Goal: Transaction & Acquisition: Purchase product/service

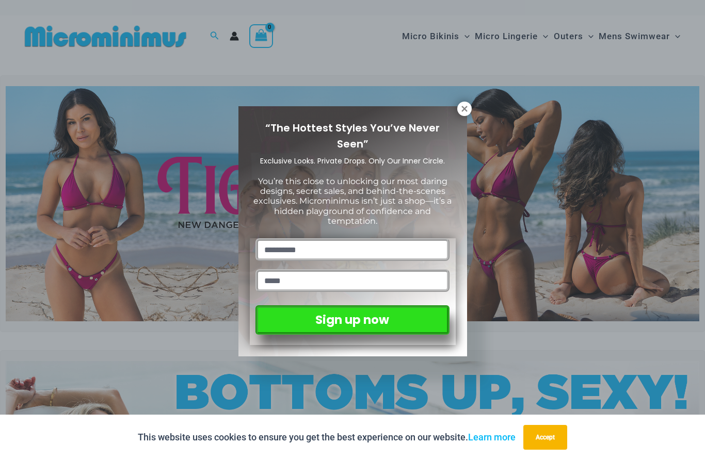
click at [457, 118] on div "“The Hottest Styles You’ve Never Seen” Exclusive Looks. Private Drops. Only Our…" at bounding box center [352, 231] width 229 height 250
click at [367, 246] on input "text" at bounding box center [351, 249] width 193 height 23
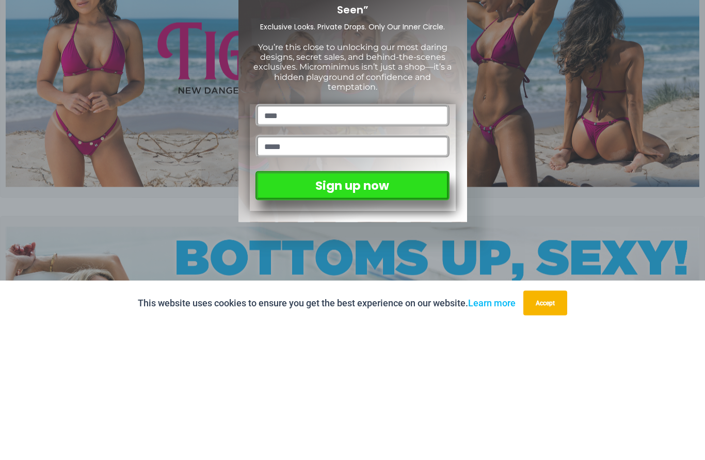
type input "****"
click at [313, 269] on input "email" at bounding box center [351, 280] width 193 height 23
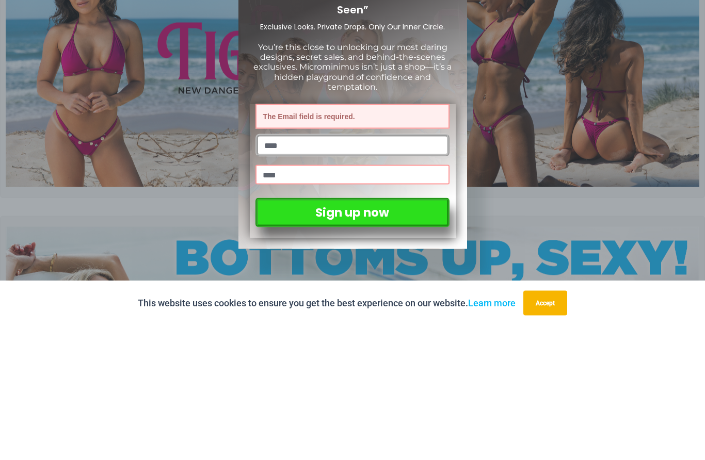
click at [376, 332] on button "Sign up now" at bounding box center [351, 346] width 193 height 29
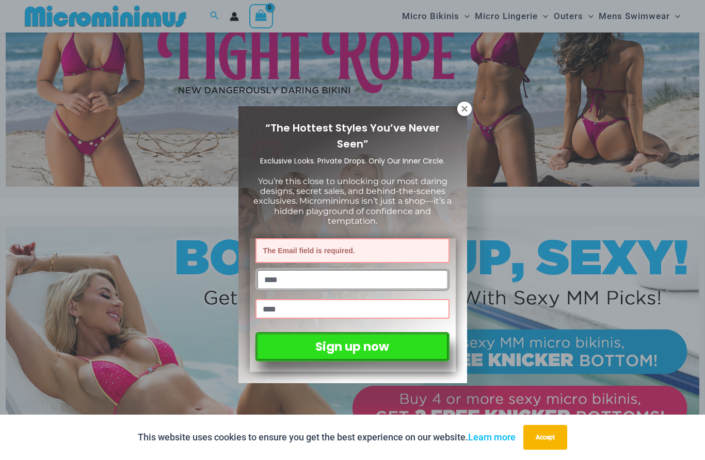
click at [308, 299] on input "****" at bounding box center [351, 309] width 193 height 20
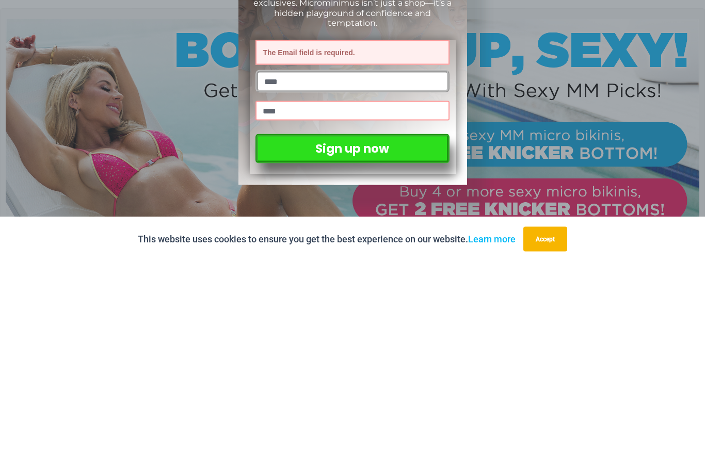
click at [299, 299] on input "****" at bounding box center [351, 309] width 193 height 20
type input "**********"
click at [370, 332] on button "Sign up now" at bounding box center [351, 346] width 193 height 29
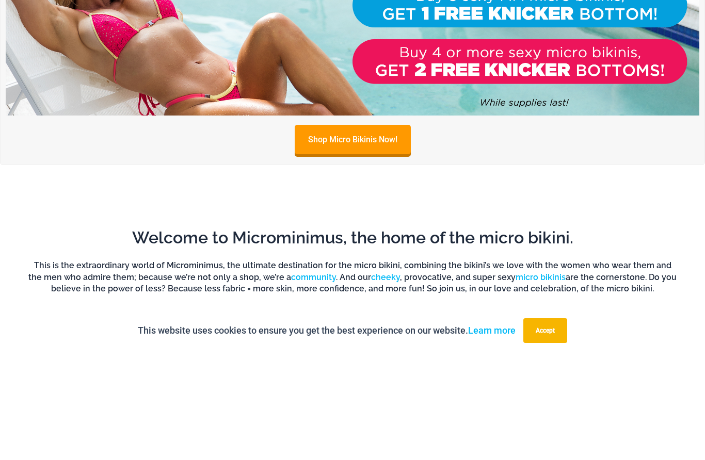
scroll to position [622, 0]
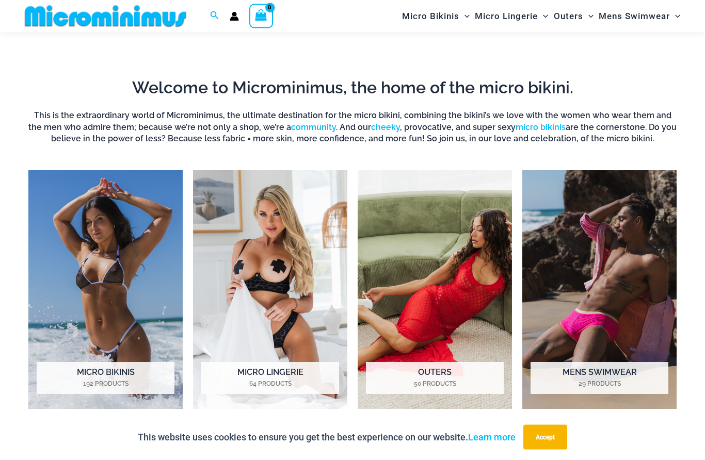
click at [93, 278] on img "Visit product category Micro Bikinis" at bounding box center [105, 290] width 154 height 239
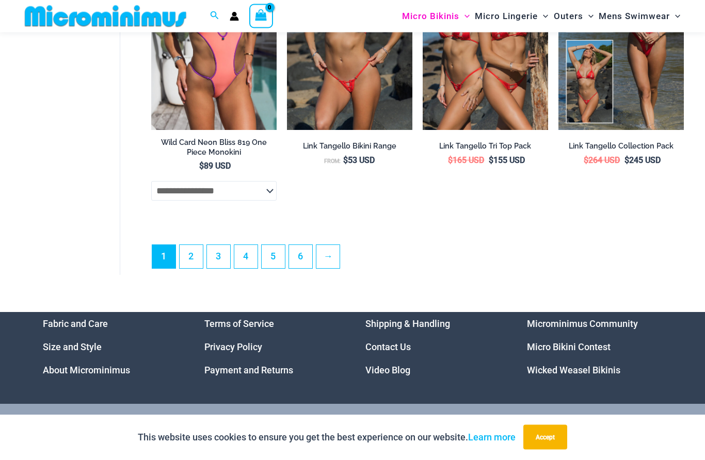
scroll to position [2479, 0]
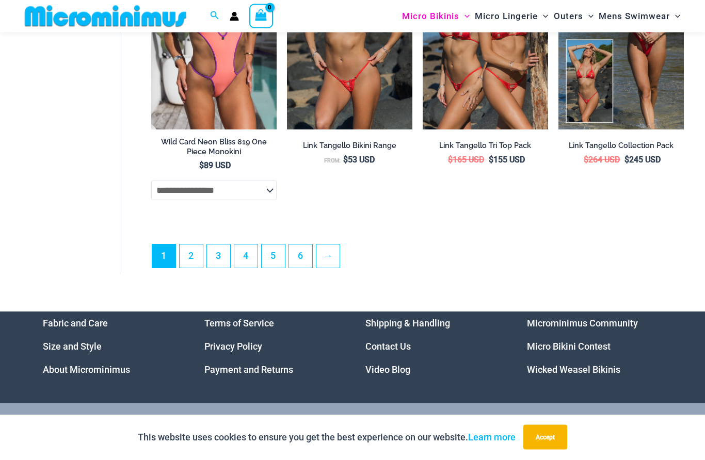
click at [334, 257] on link "→" at bounding box center [327, 256] width 23 height 23
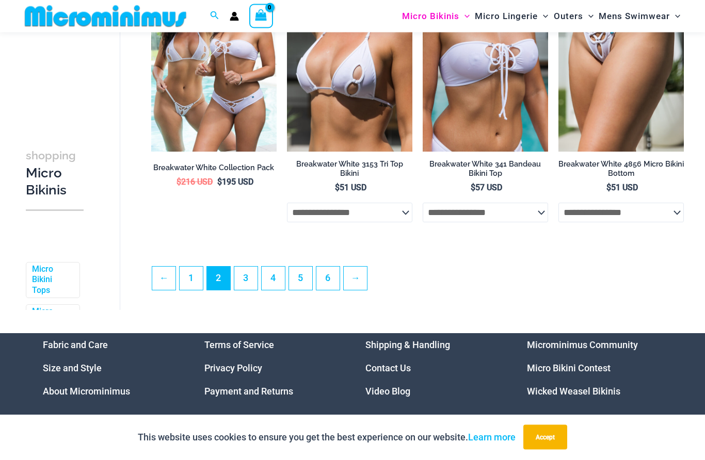
scroll to position [2239, 0]
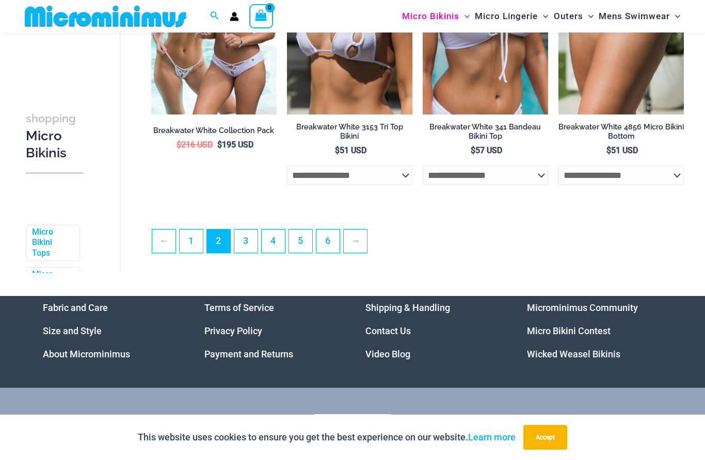
click at [363, 243] on link "→" at bounding box center [355, 241] width 23 height 23
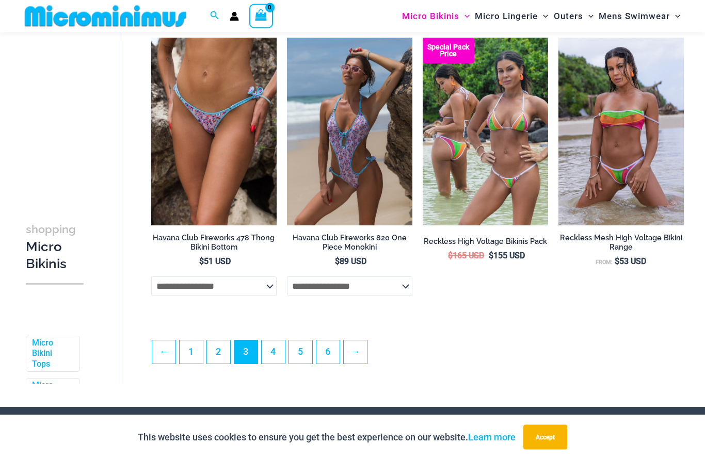
scroll to position [2167, 0]
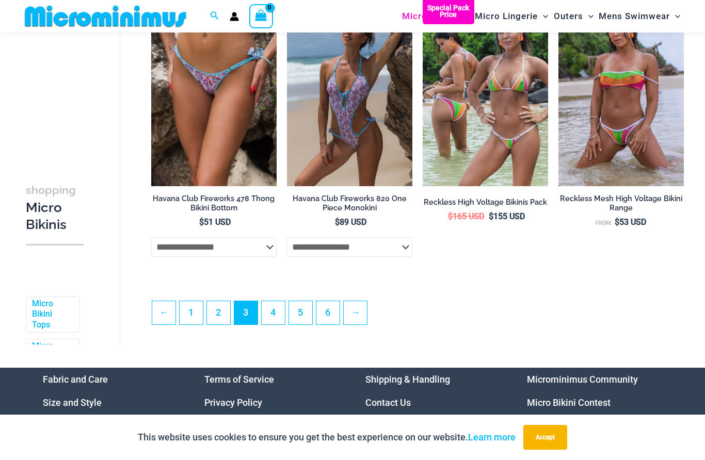
click at [363, 314] on link "→" at bounding box center [355, 312] width 23 height 23
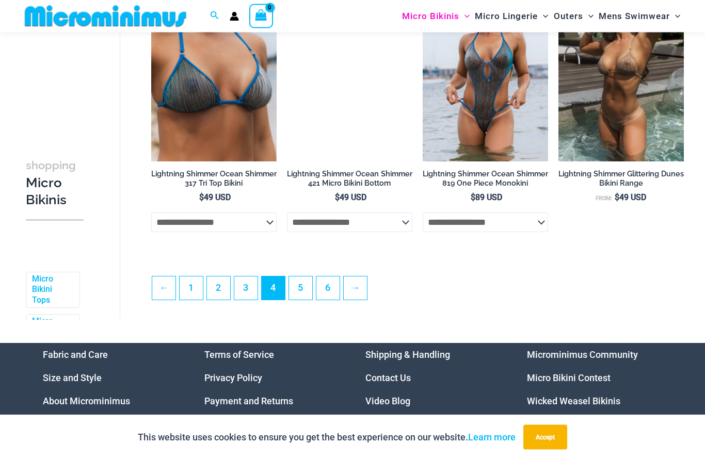
scroll to position [2192, 0]
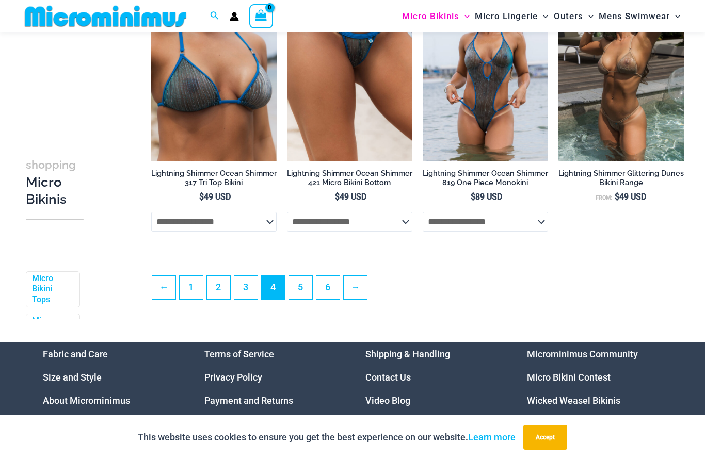
click at [299, 281] on link "5" at bounding box center [300, 287] width 23 height 23
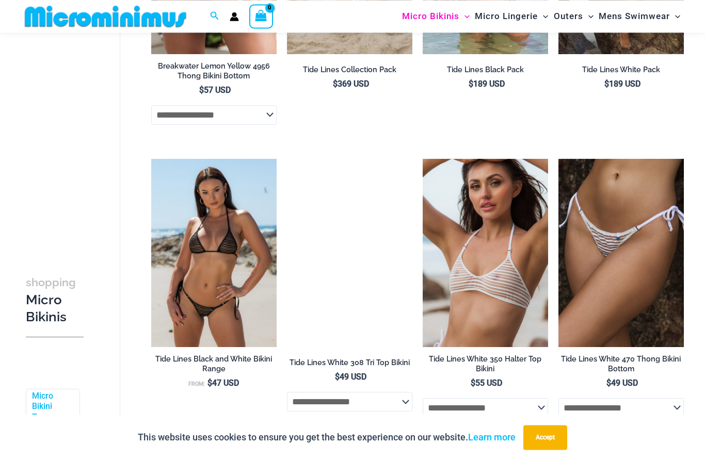
scroll to position [2056, 0]
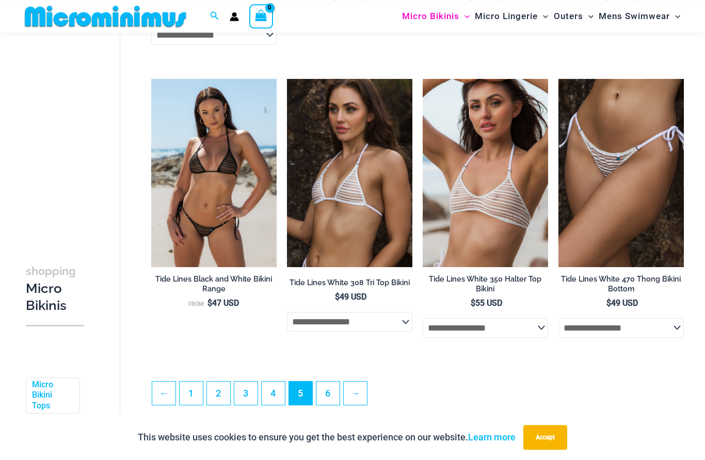
click at [360, 396] on link "→" at bounding box center [355, 393] width 23 height 23
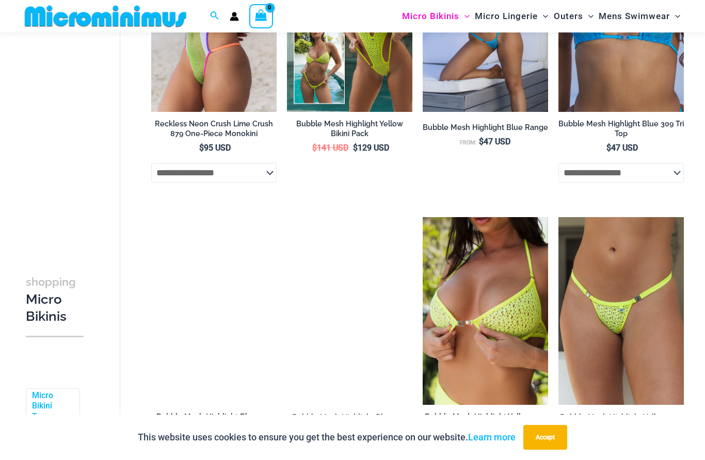
scroll to position [1139, 0]
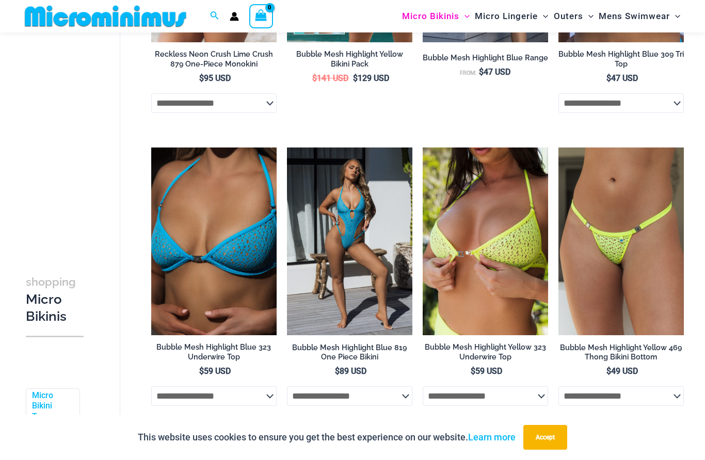
click at [422, 148] on img at bounding box center [422, 148] width 0 height 0
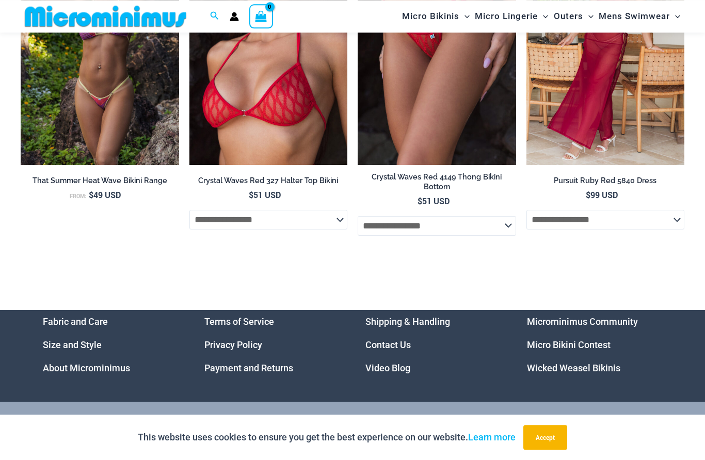
scroll to position [3289, 0]
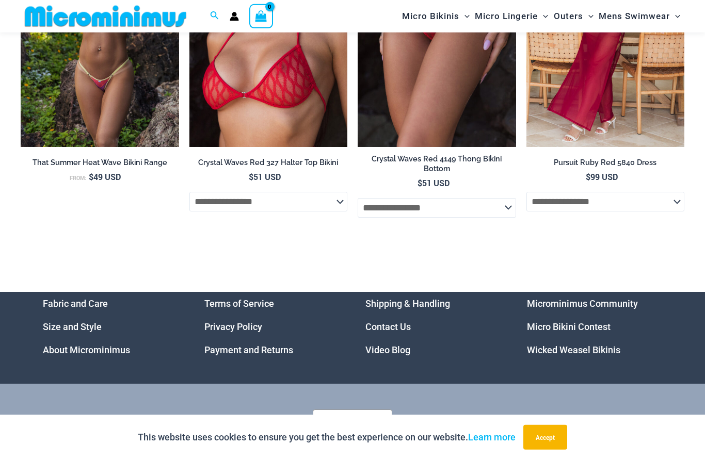
click at [63, 321] on link "Size and Style" at bounding box center [72, 326] width 59 height 11
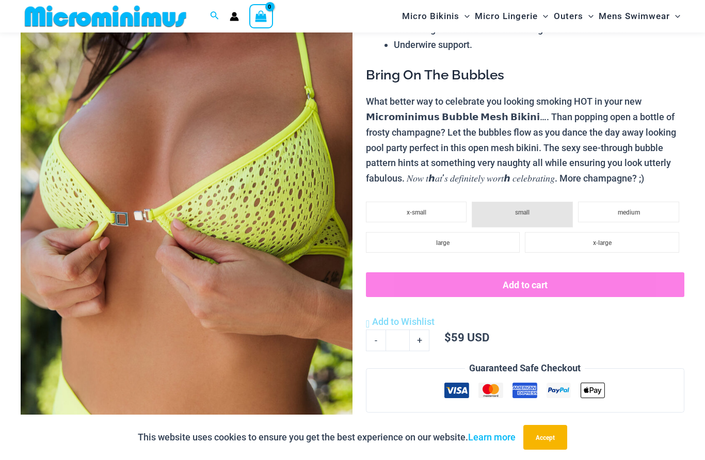
scroll to position [153, 0]
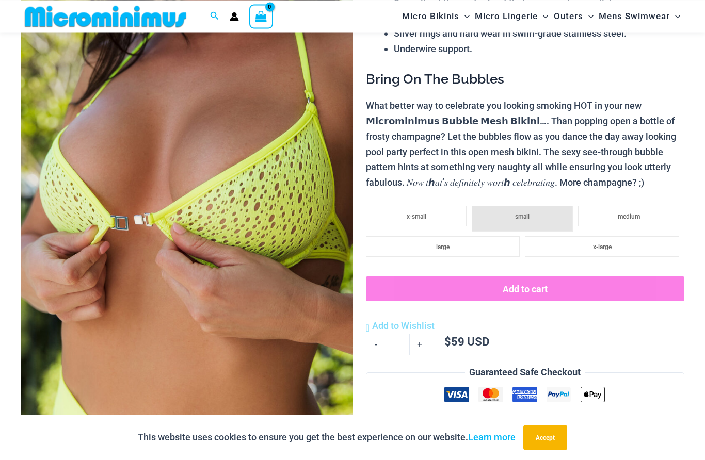
click at [644, 211] on li "medium" at bounding box center [628, 216] width 101 height 21
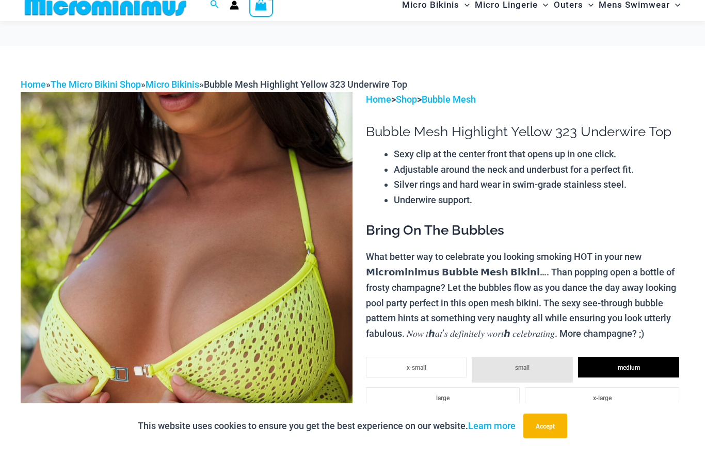
scroll to position [84, 0]
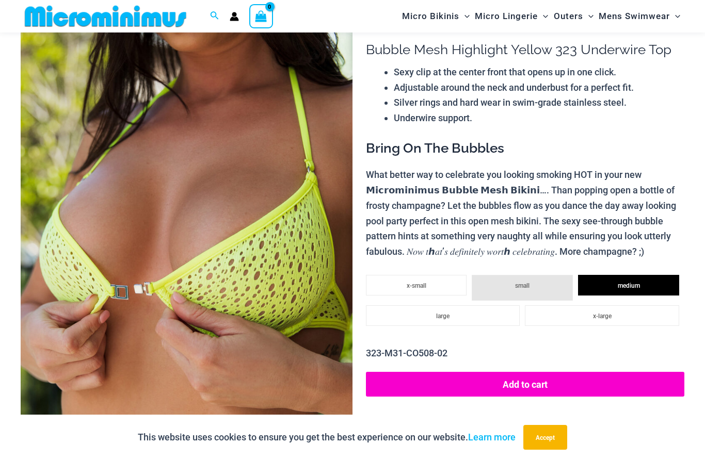
click at [549, 450] on button "Accept" at bounding box center [545, 437] width 44 height 25
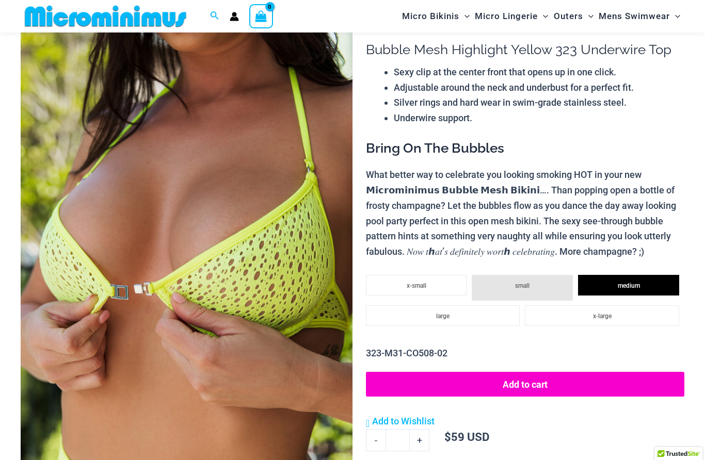
click at [604, 378] on button "Add to cart" at bounding box center [525, 384] width 318 height 25
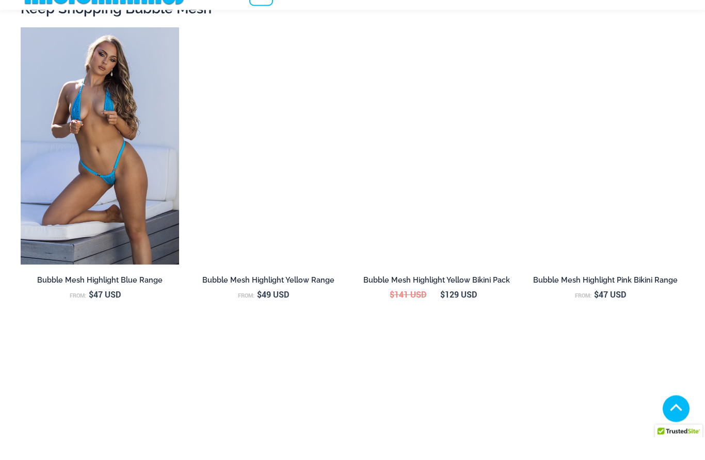
scroll to position [885, 0]
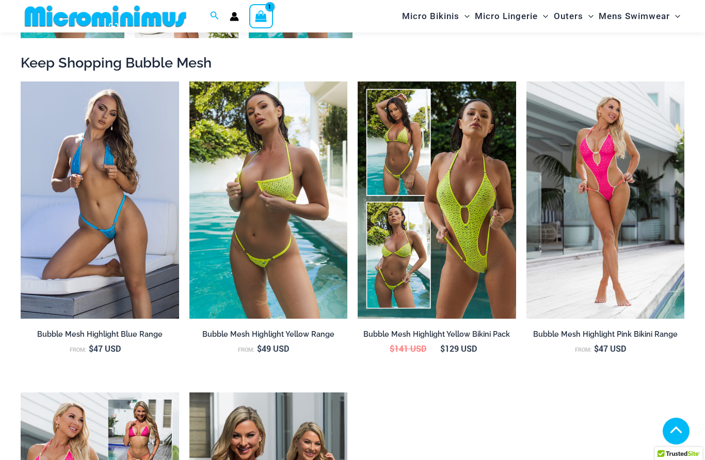
click at [189, 82] on img at bounding box center [189, 82] width 0 height 0
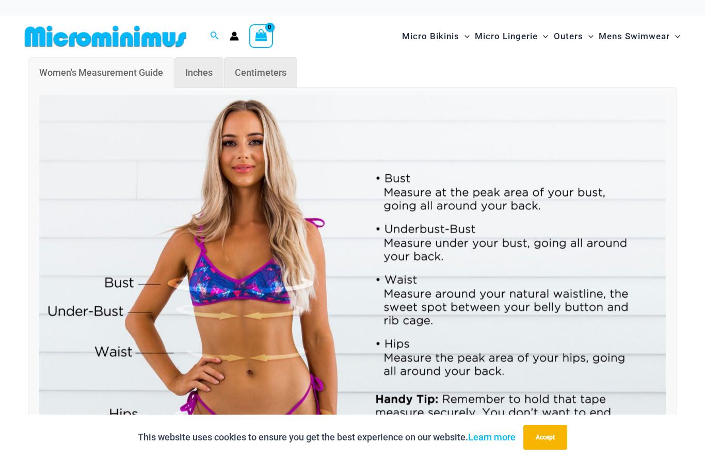
click at [205, 73] on span "Inches" at bounding box center [198, 72] width 27 height 11
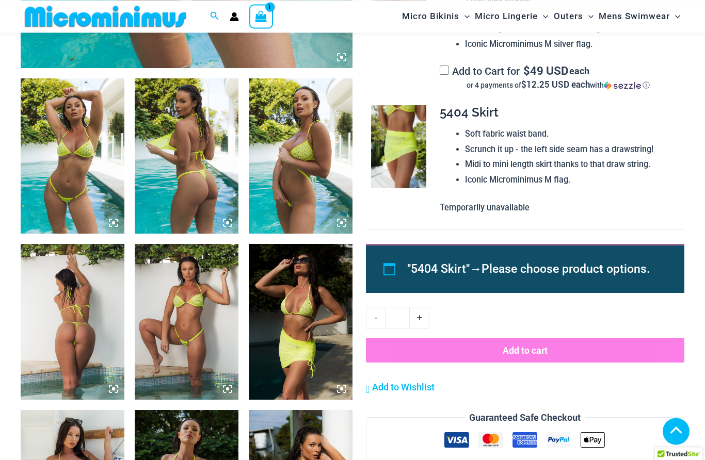
scroll to position [523, 0]
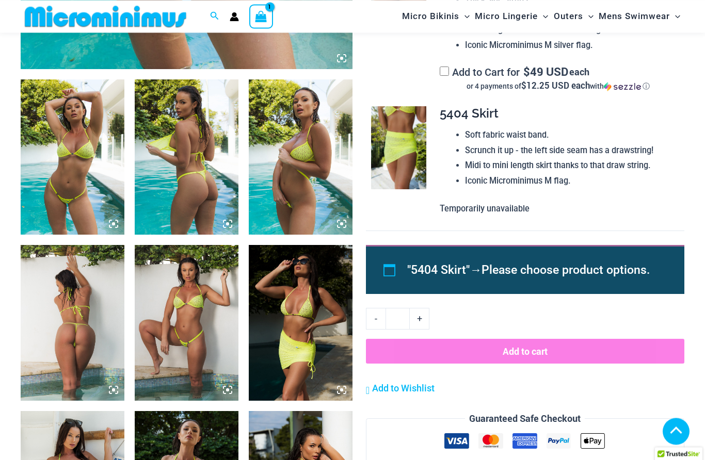
click at [626, 263] on span "Please choose product options." at bounding box center [565, 270] width 168 height 14
click at [608, 263] on span "Please choose product options." at bounding box center [565, 270] width 168 height 14
click at [428, 263] on span ""5404 Skirt"" at bounding box center [438, 270] width 62 height 14
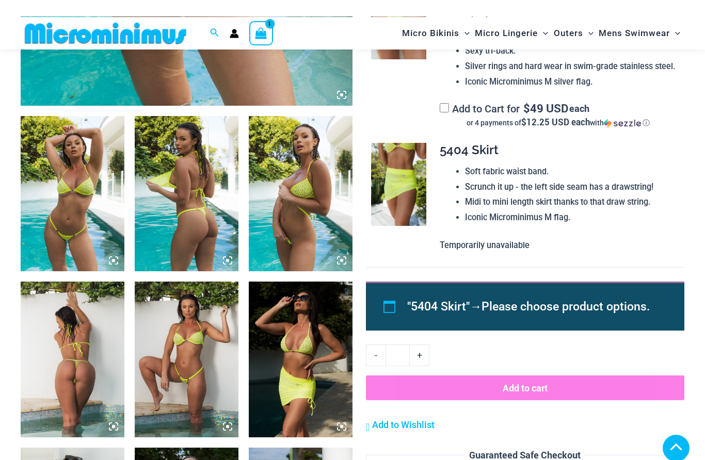
scroll to position [486, 0]
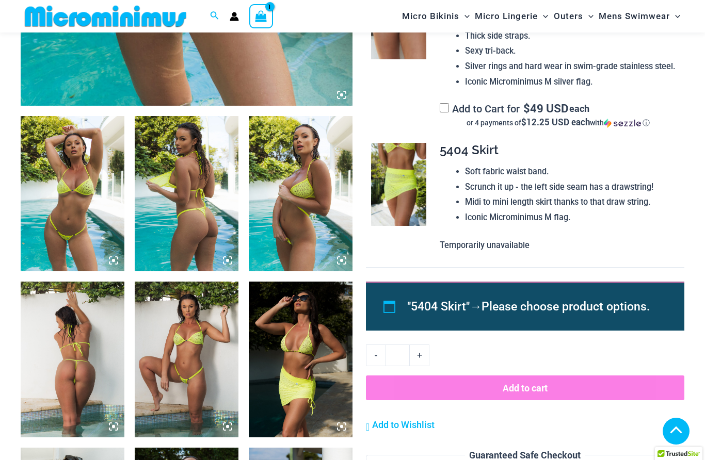
click at [568, 301] on span "Please choose product options." at bounding box center [565, 307] width 168 height 14
click at [501, 238] on p "Temporarily unavailable" at bounding box center [557, 245] width 236 height 15
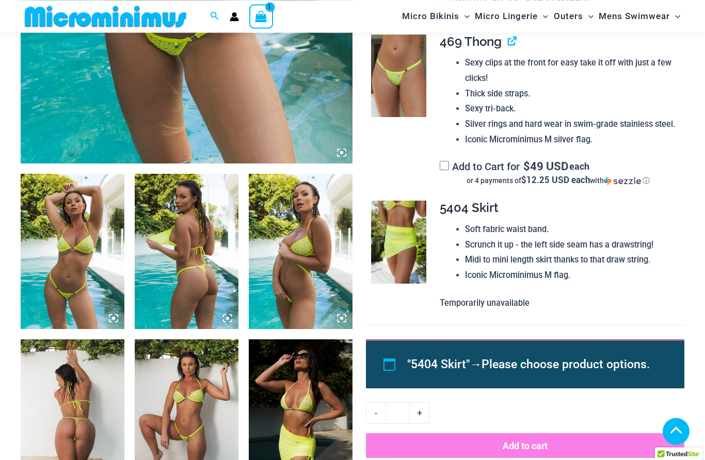
scroll to position [427, 0]
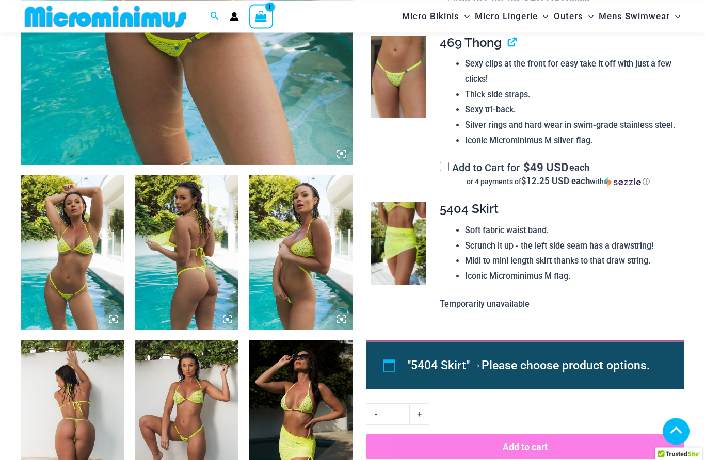
click at [468, 201] on span "5404 Skirt" at bounding box center [468, 208] width 59 height 15
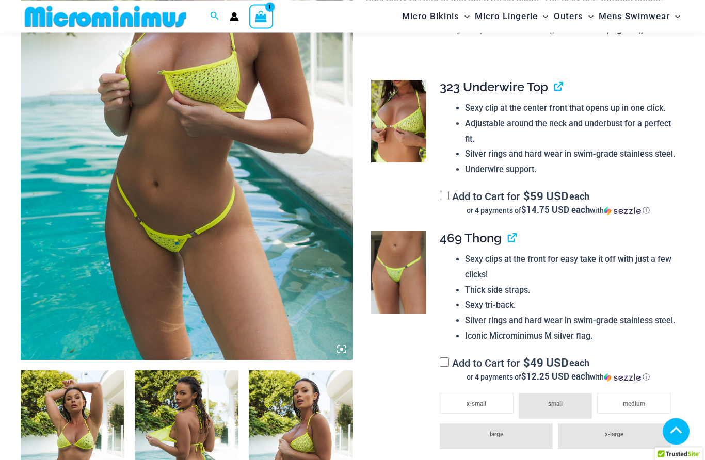
scroll to position [230, 0]
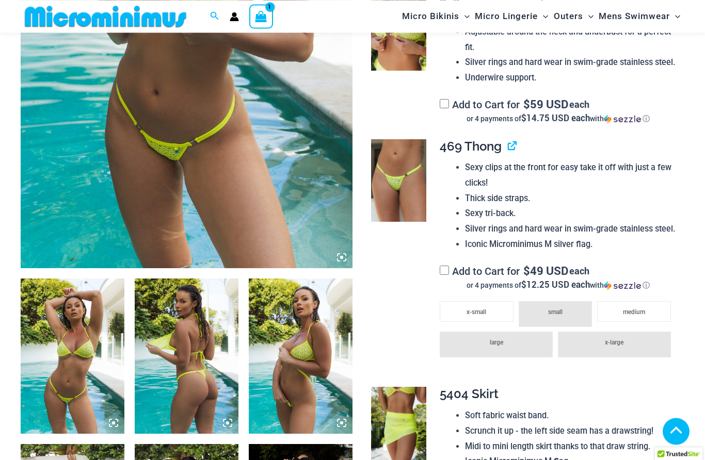
click at [632, 308] on span "medium" at bounding box center [634, 311] width 22 height 7
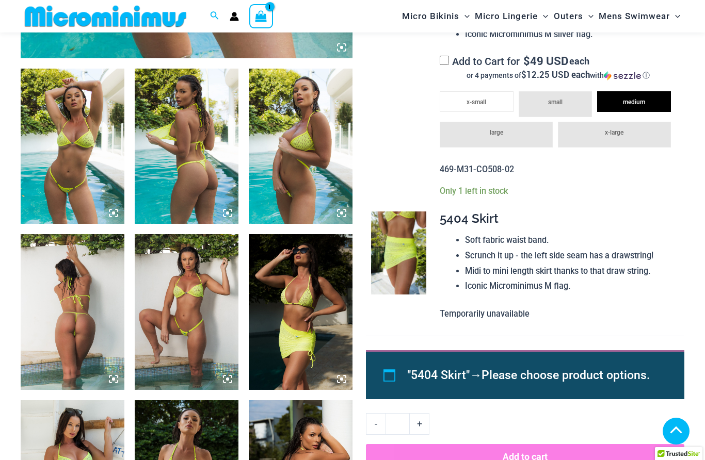
scroll to position [537, 0]
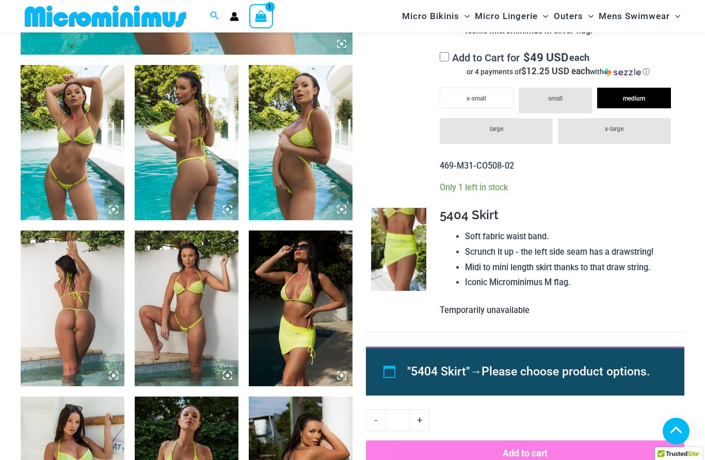
click at [642, 365] on span "Please choose product options." at bounding box center [565, 372] width 168 height 14
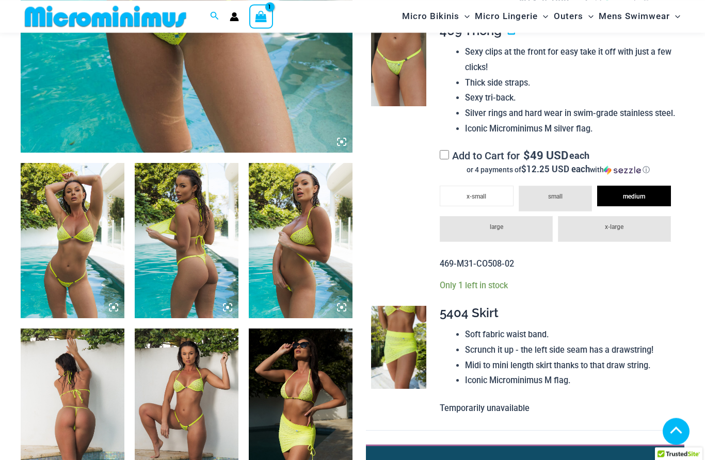
scroll to position [438, 0]
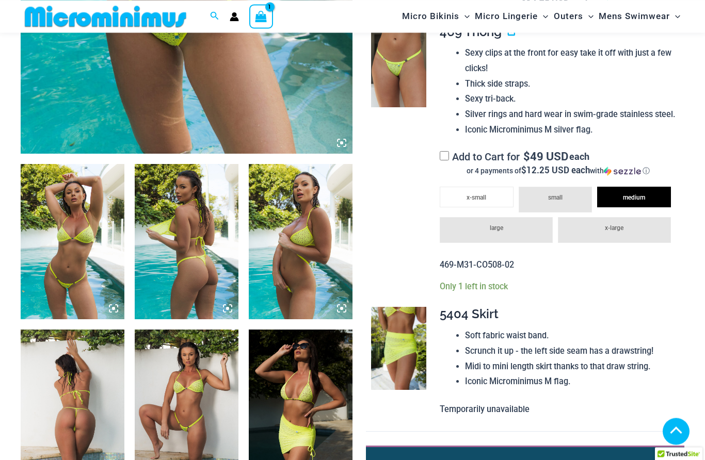
click at [577, 344] on li "Scrunch it up - the left side seam has a drawstring!" at bounding box center [570, 351] width 211 height 15
click at [417, 345] on img at bounding box center [398, 348] width 55 height 83
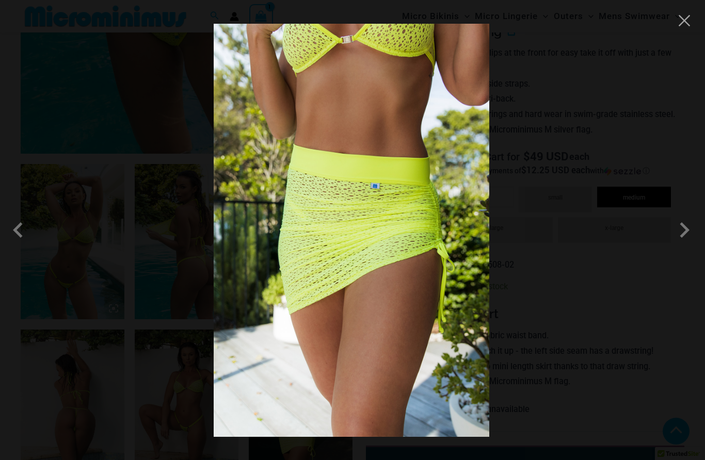
click at [674, 219] on span at bounding box center [684, 230] width 31 height 31
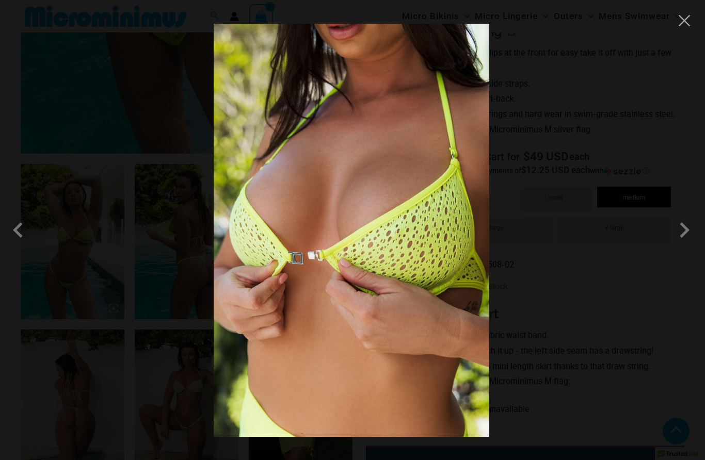
click at [683, 229] on span at bounding box center [684, 230] width 31 height 31
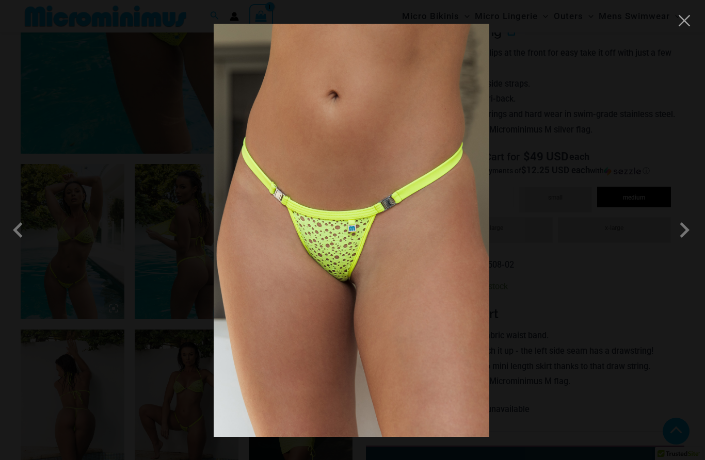
click at [689, 230] on span at bounding box center [684, 230] width 31 height 31
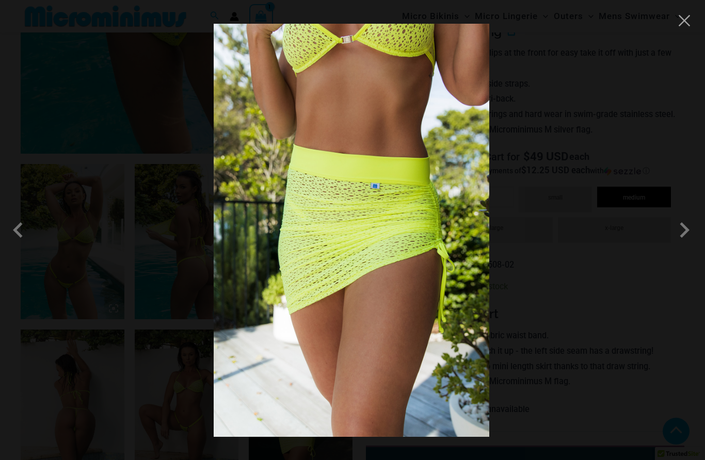
click at [680, 230] on span at bounding box center [684, 230] width 31 height 31
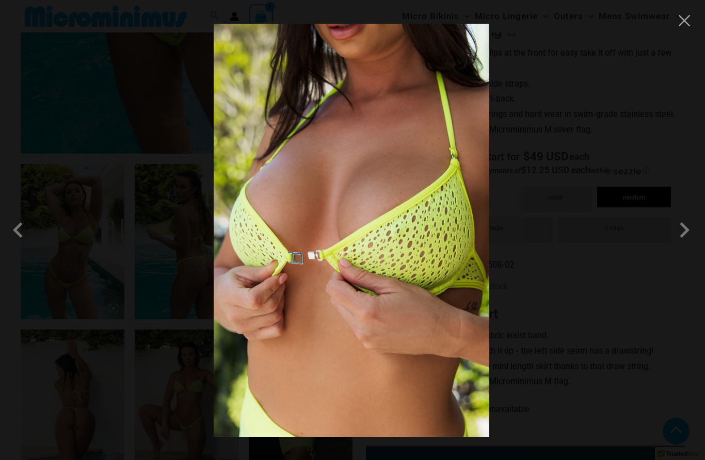
click at [689, 226] on span at bounding box center [684, 230] width 31 height 31
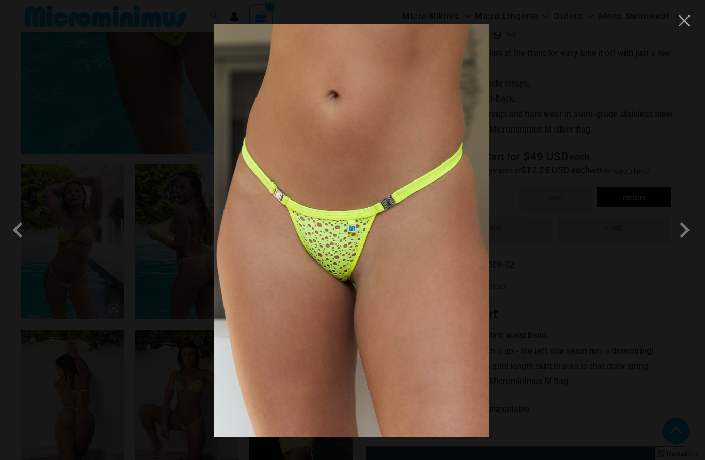
click at [686, 229] on span at bounding box center [684, 230] width 31 height 31
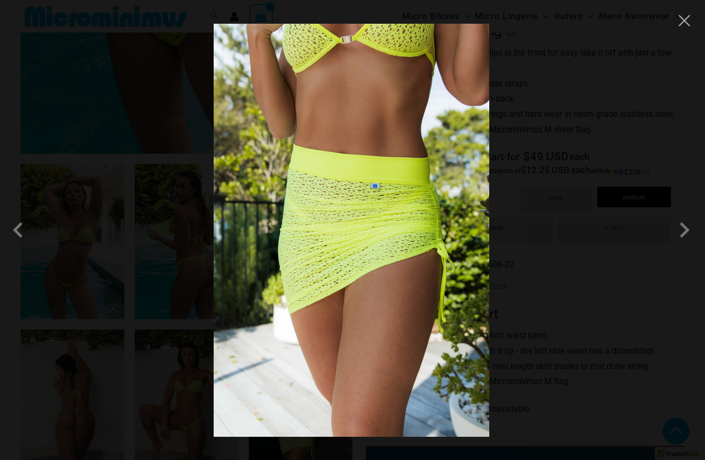
click at [687, 228] on span at bounding box center [684, 230] width 31 height 31
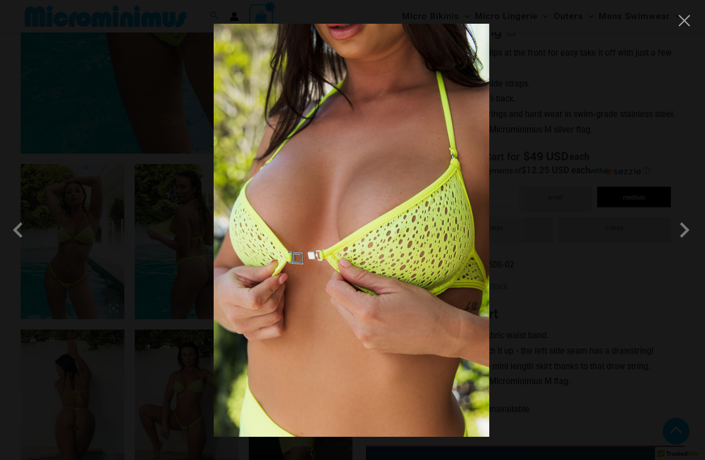
click at [687, 14] on button "Close" at bounding box center [683, 20] width 15 height 15
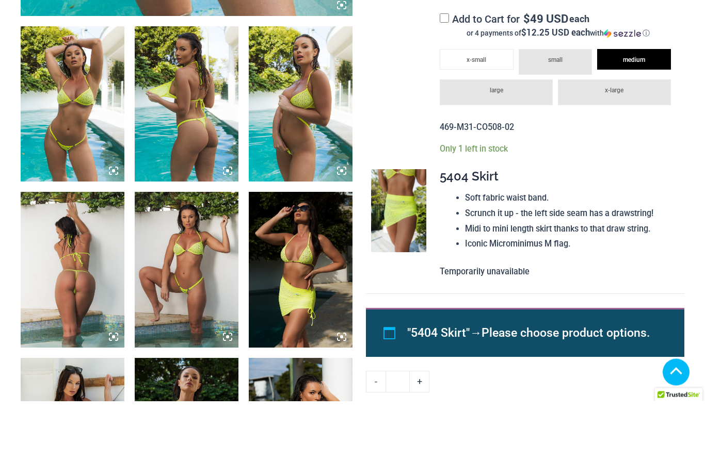
scroll to position [598, 0]
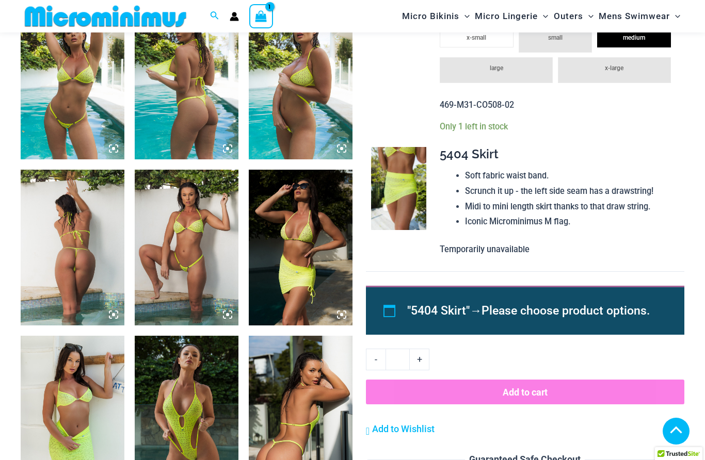
click at [394, 303] on div ""5404 Skirt" → Please choose product options." at bounding box center [525, 310] width 318 height 49
click at [394, 292] on div ""5404 Skirt" → Please choose product options." at bounding box center [525, 310] width 318 height 49
click at [482, 299] on li ""5404 Skirt" → Please choose product options." at bounding box center [533, 311] width 253 height 24
click at [524, 304] on span "Please choose product options." at bounding box center [565, 311] width 168 height 14
click at [548, 304] on span "Please choose product options." at bounding box center [565, 311] width 168 height 14
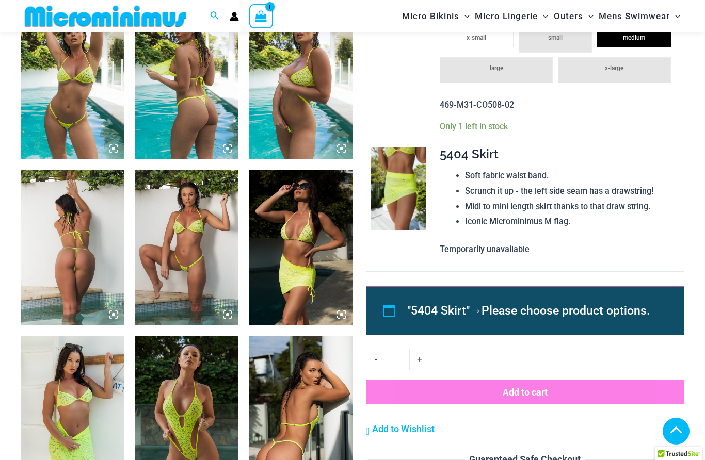
click at [557, 304] on span "Please choose product options." at bounding box center [565, 311] width 168 height 14
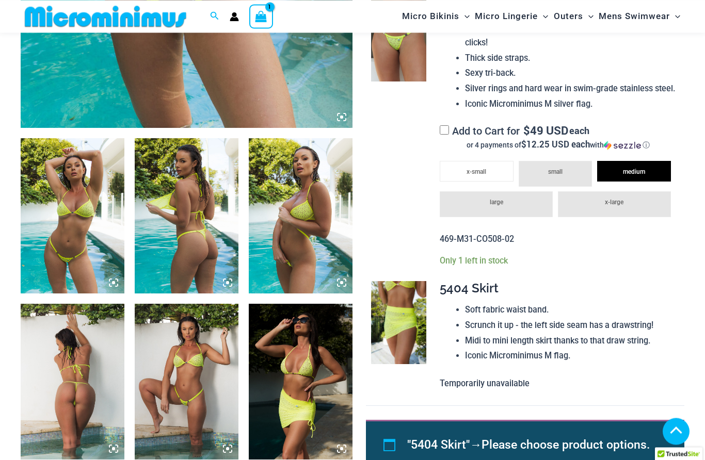
scroll to position [463, 0]
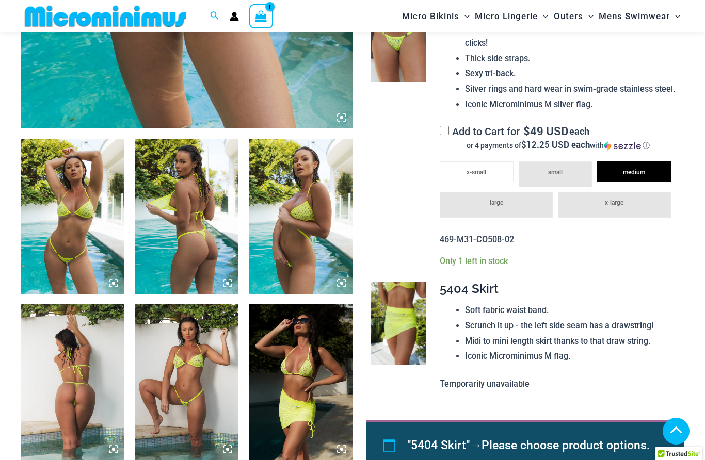
click at [485, 256] on p "Only 1 left in stock" at bounding box center [557, 261] width 236 height 11
click at [494, 283] on span "5404 Skirt" at bounding box center [468, 288] width 59 height 15
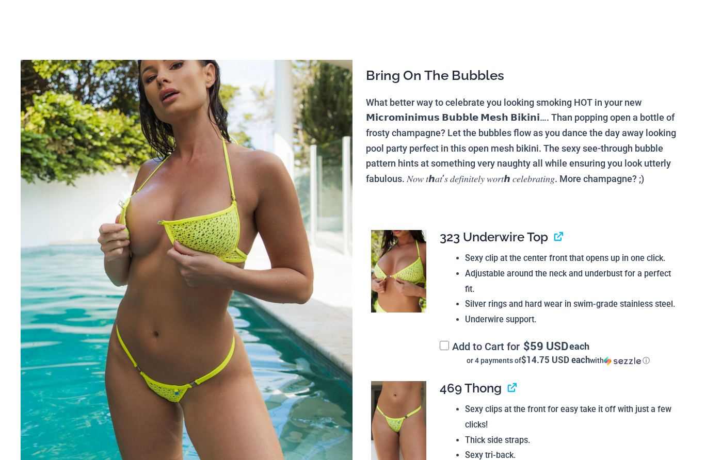
scroll to position [0, 0]
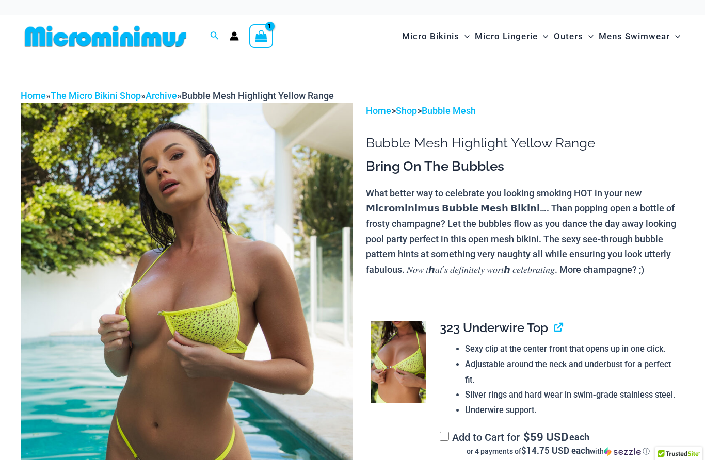
click at [260, 31] on icon "View Shopping Cart, 1 items" at bounding box center [261, 36] width 12 height 12
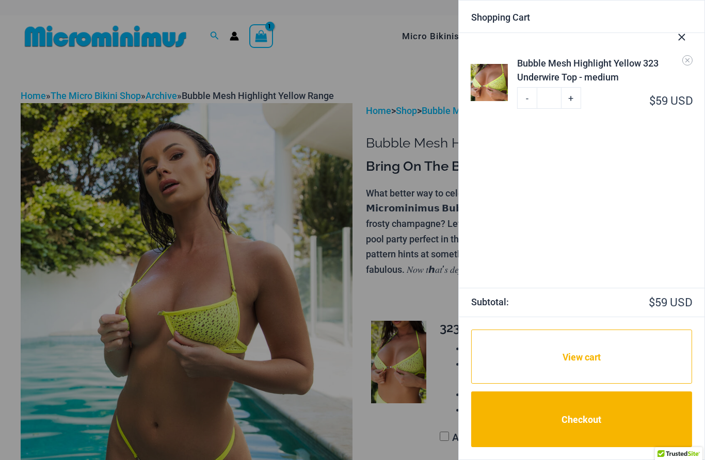
click at [688, 32] on button "Close Cart Drawer" at bounding box center [681, 34] width 45 height 51
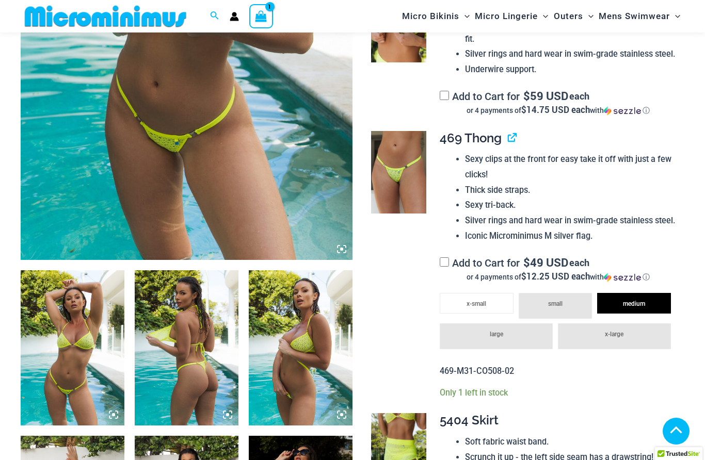
scroll to position [330, 0]
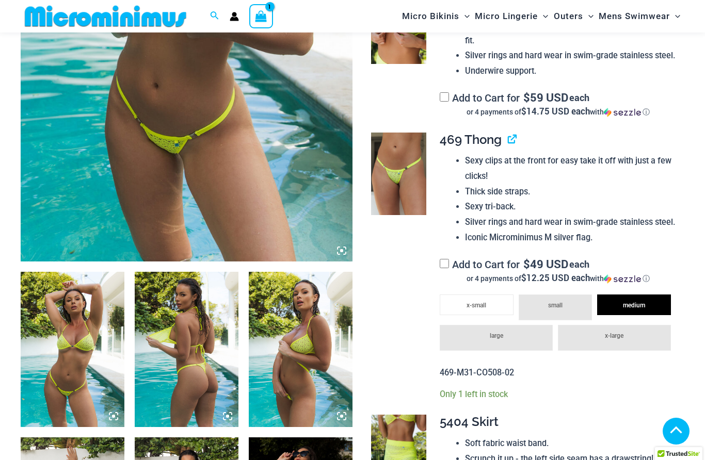
click at [642, 295] on li "medium" at bounding box center [634, 305] width 74 height 21
click at [651, 295] on li "medium" at bounding box center [634, 305] width 74 height 21
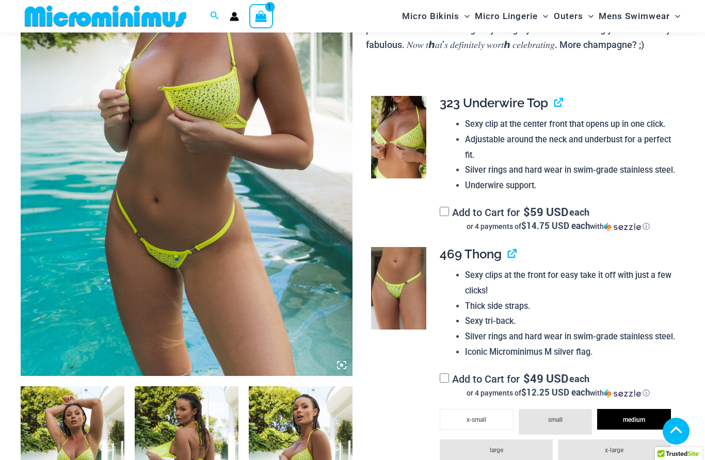
scroll to position [200, 0]
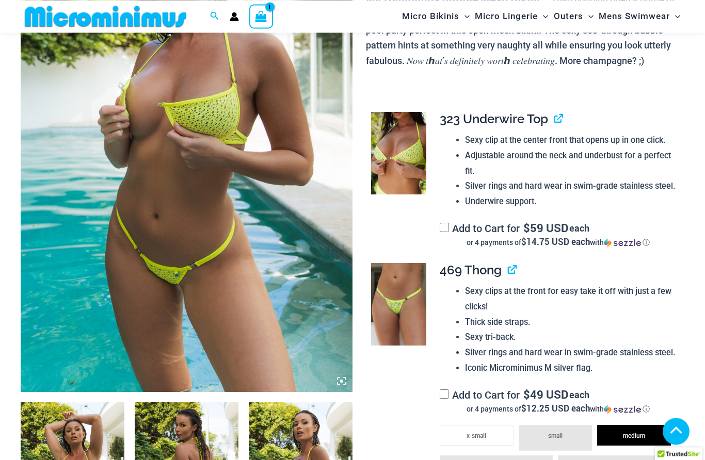
click at [480, 267] on span "469 Thong" at bounding box center [470, 270] width 62 height 15
click at [403, 308] on img at bounding box center [398, 304] width 55 height 83
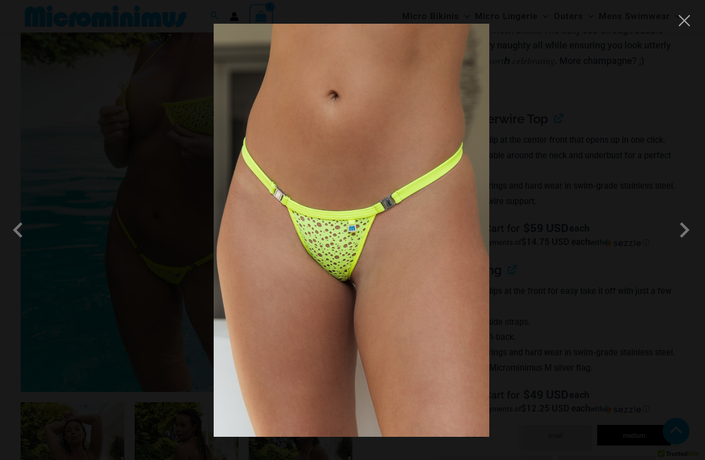
click at [681, 25] on button "Close" at bounding box center [683, 20] width 15 height 15
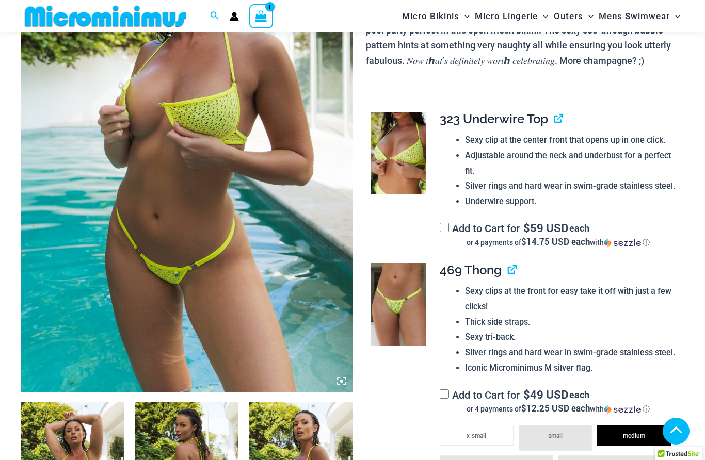
scroll to position [231, 0]
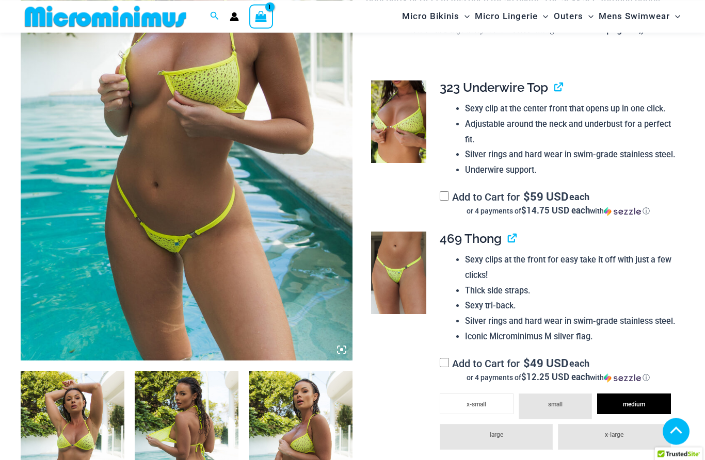
click at [637, 401] on span "medium" at bounding box center [634, 404] width 22 height 7
click at [515, 428] on li "large" at bounding box center [495, 437] width 113 height 26
click at [563, 394] on li "small" at bounding box center [555, 407] width 74 height 26
click at [520, 425] on li "large" at bounding box center [495, 437] width 113 height 26
click at [649, 394] on li "medium" at bounding box center [634, 404] width 74 height 21
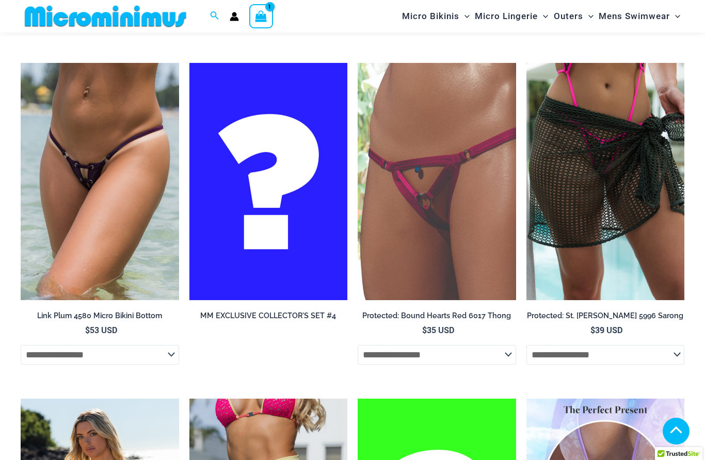
scroll to position [2184, 0]
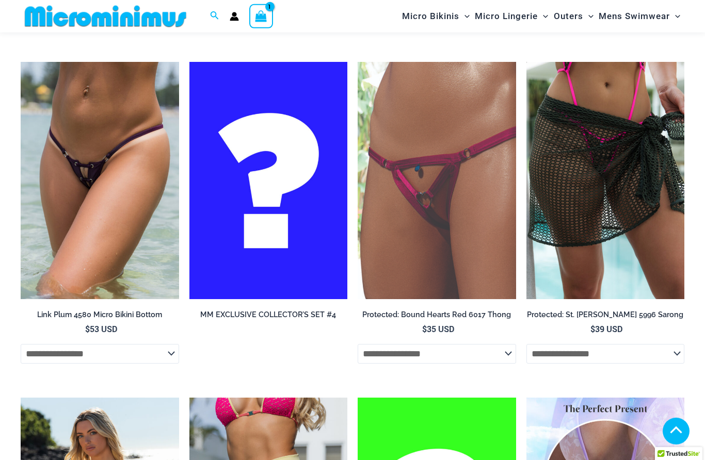
click at [675, 344] on select "**********" at bounding box center [605, 354] width 158 height 20
select select "**********"
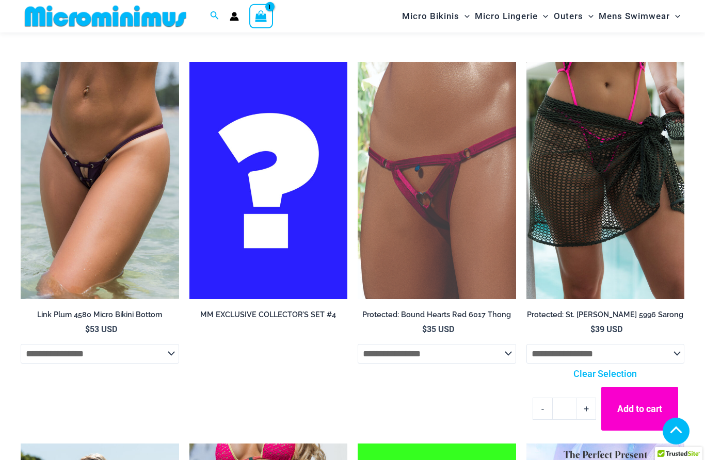
click at [647, 401] on button "Add to cart" at bounding box center [639, 409] width 76 height 44
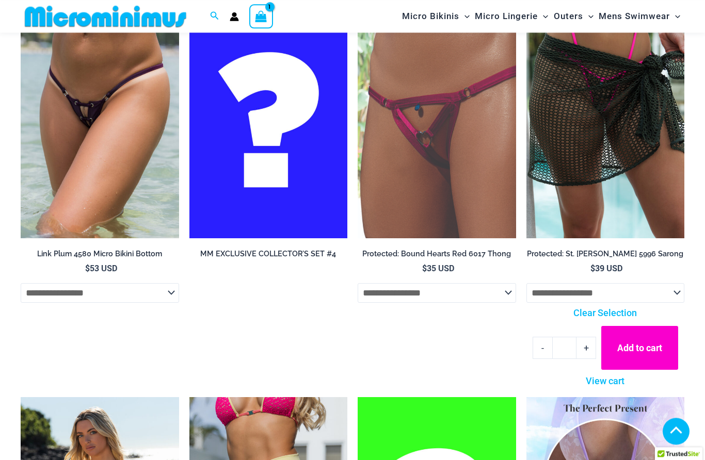
scroll to position [2245, 0]
click at [655, 326] on button "Add to cart" at bounding box center [639, 348] width 76 height 44
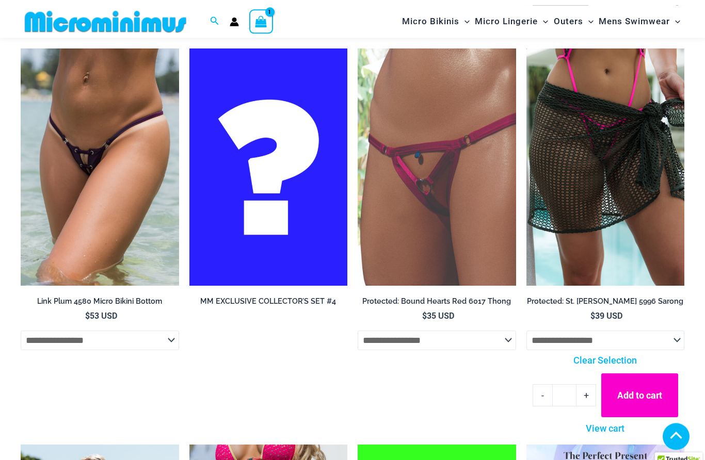
scroll to position [2197, 0]
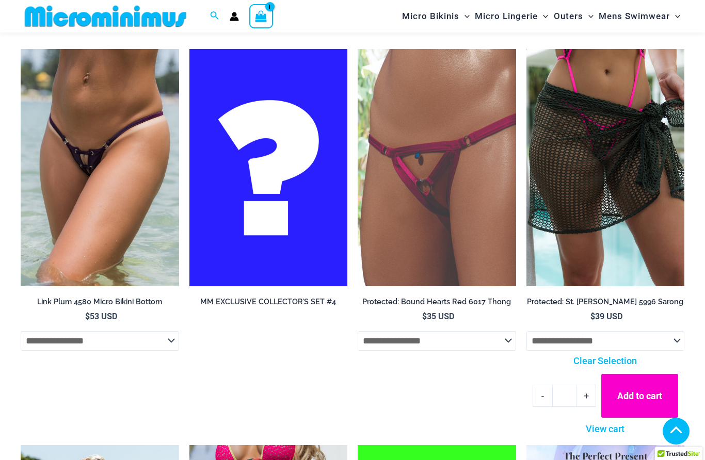
click at [263, 16] on icon "View Shopping Cart, 1 items" at bounding box center [261, 16] width 12 height 12
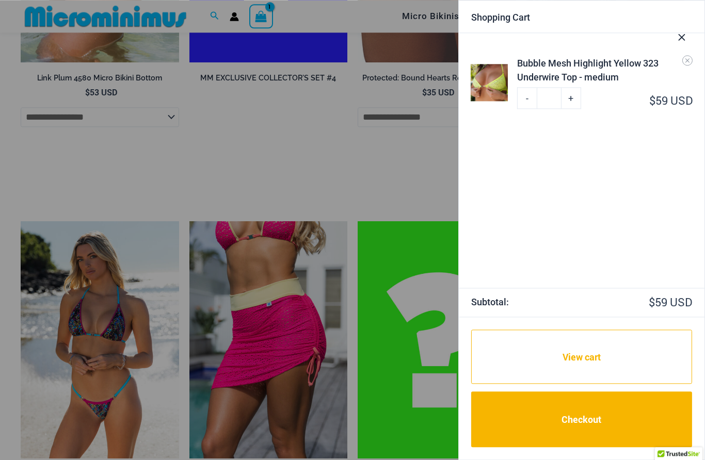
scroll to position [2434, 0]
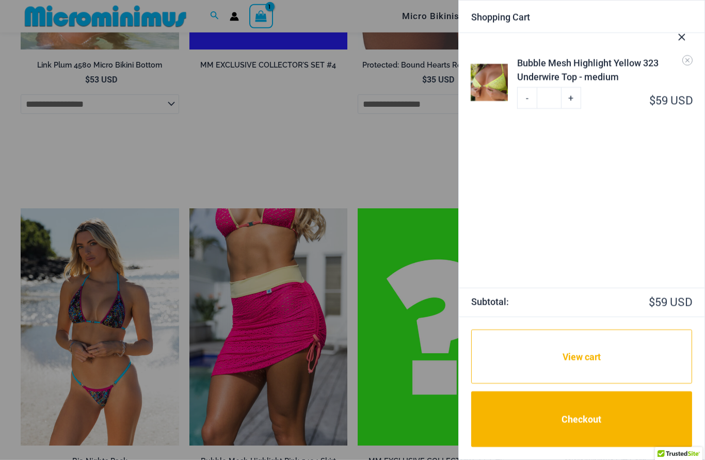
click at [683, 34] on icon "Close Cart Drawer" at bounding box center [681, 36] width 11 height 11
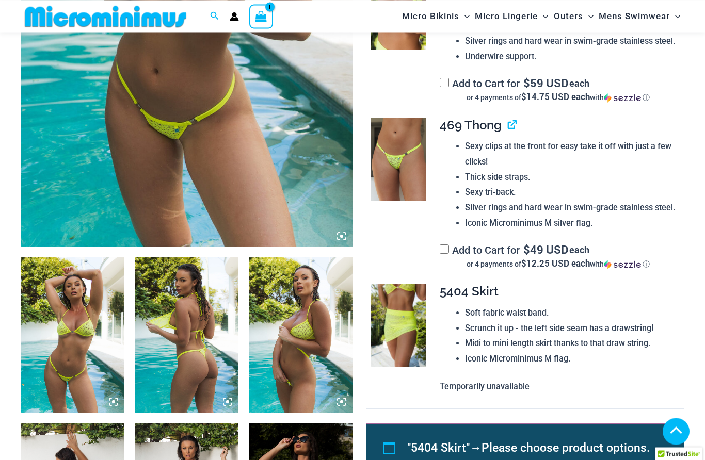
scroll to position [344, 0]
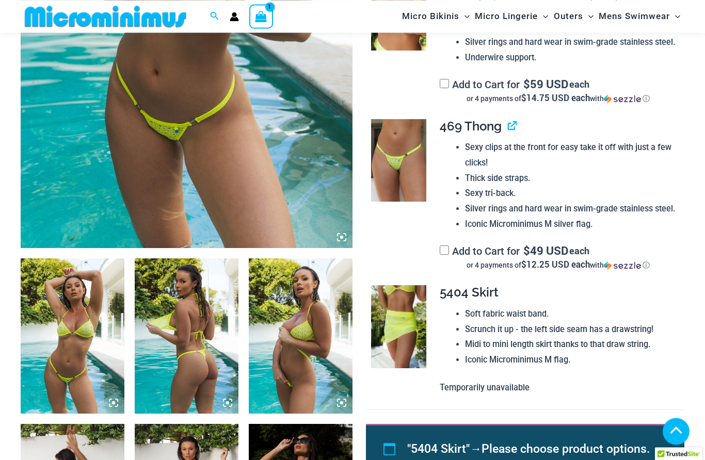
click at [437, 241] on td "**********" at bounding box center [556, 193] width 255 height 167
click at [449, 245] on label "Add to Cart for $ 49 USD each or 4 payments of $12.25 USD each with ⓘ" at bounding box center [557, 257] width 236 height 25
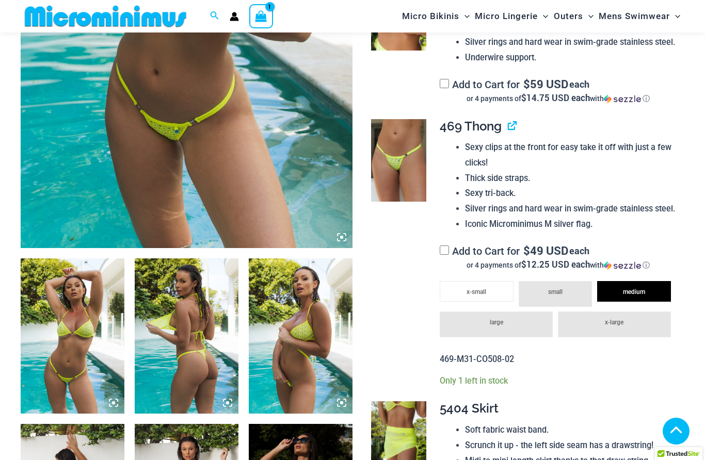
click at [648, 282] on li "medium" at bounding box center [634, 291] width 74 height 21
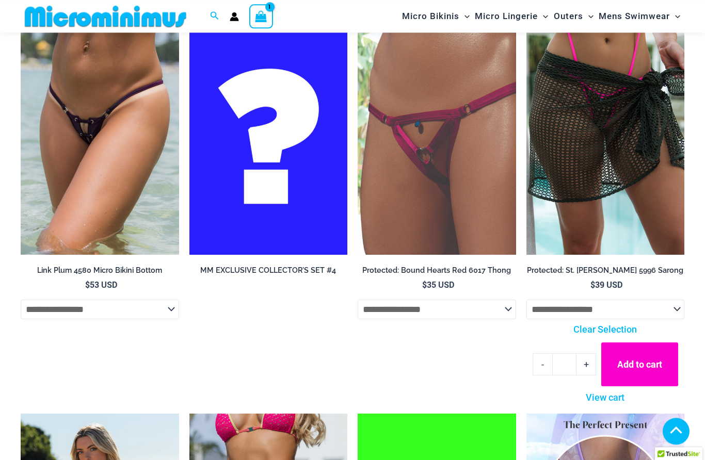
scroll to position [2344, 0]
click at [75, 10] on img at bounding box center [106, 16] width 170 height 23
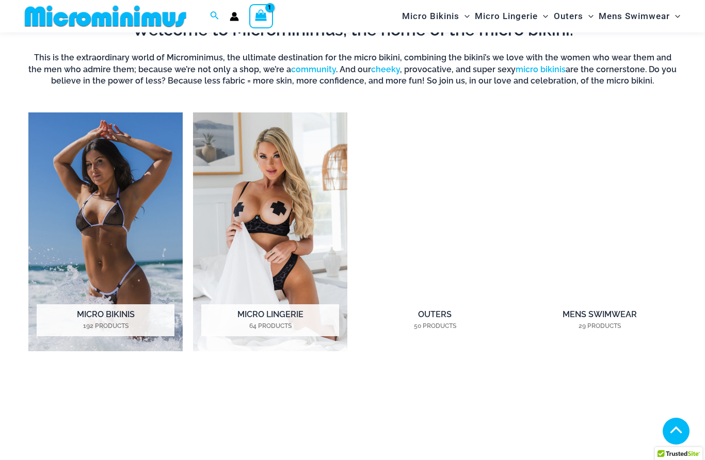
scroll to position [679, 0]
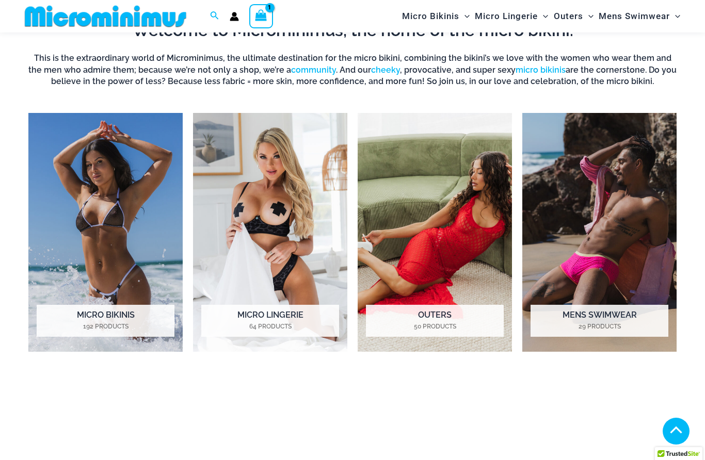
click at [444, 241] on img "Visit product category Outers" at bounding box center [434, 232] width 154 height 239
click at [464, 260] on img "Visit product category Outers" at bounding box center [434, 232] width 154 height 239
click at [455, 318] on h2 "Outers 50 Products" at bounding box center [435, 321] width 138 height 32
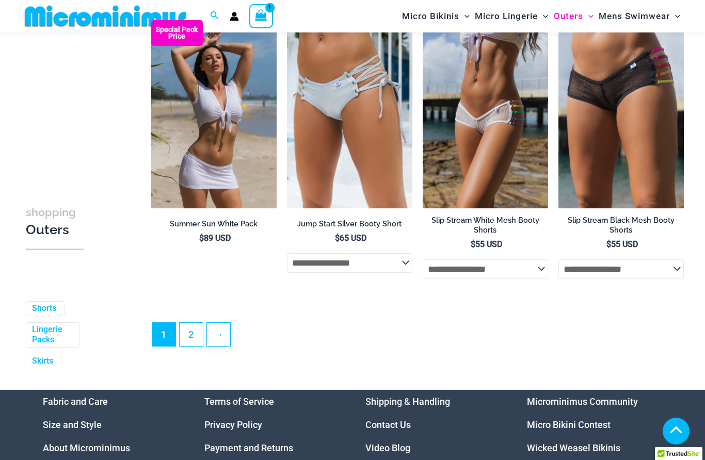
scroll to position [2213, 0]
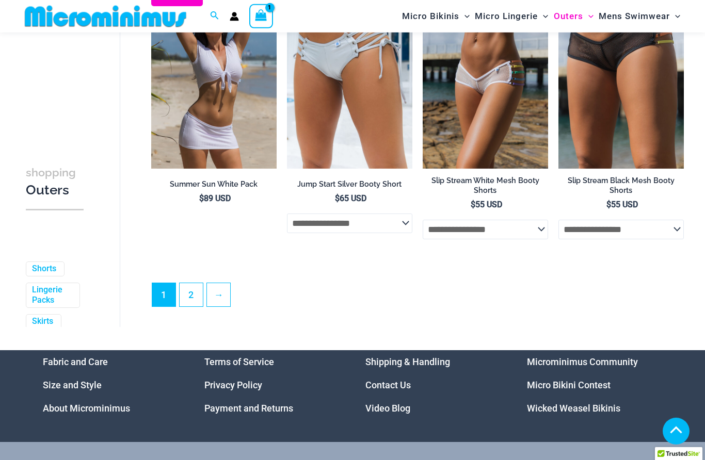
click at [220, 286] on link "→" at bounding box center [218, 294] width 23 height 23
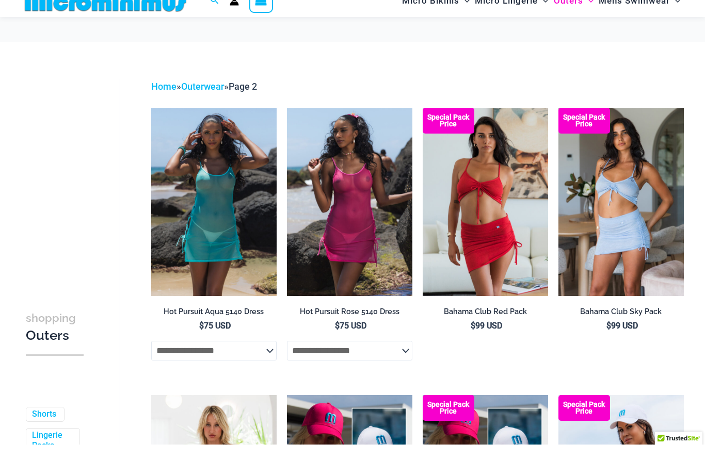
scroll to position [15, 0]
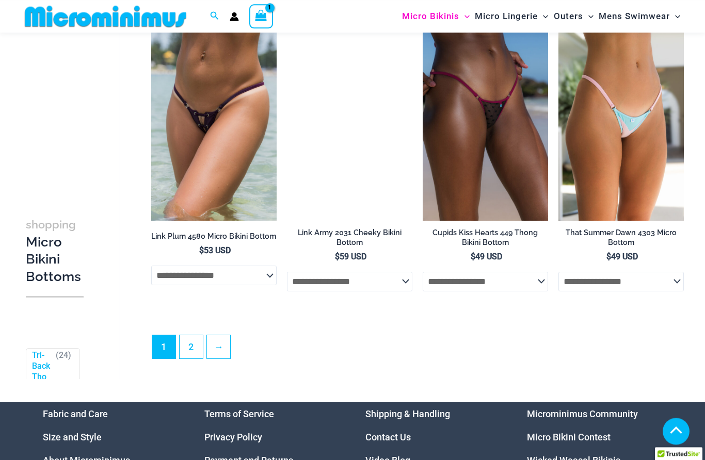
scroll to position [2611, 0]
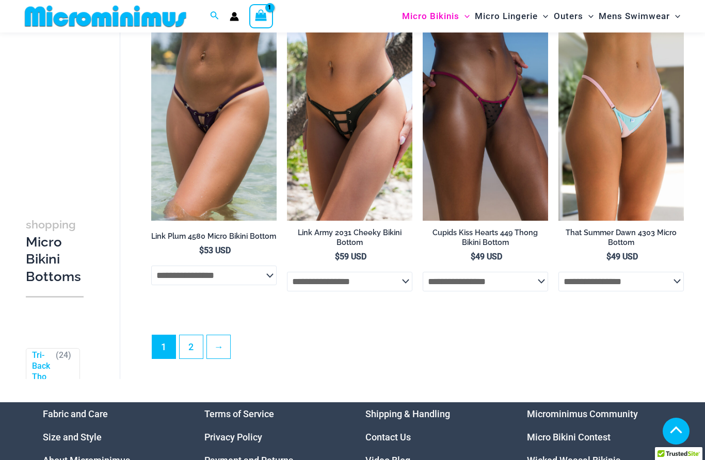
click at [196, 350] on link "2" at bounding box center [191, 346] width 23 height 23
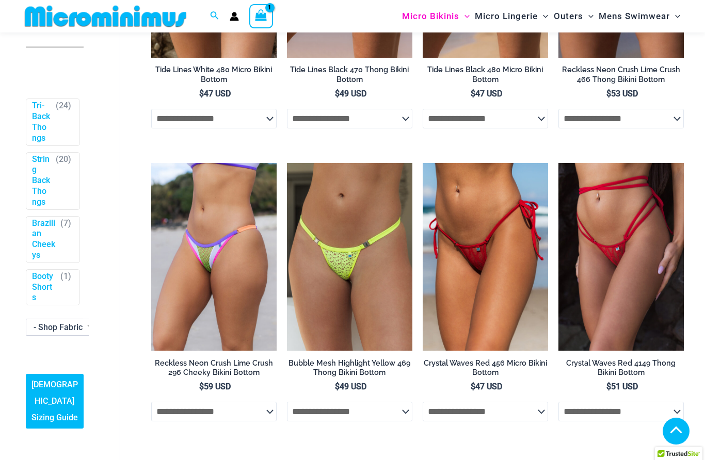
scroll to position [306, 0]
click at [401, 416] on select "**********" at bounding box center [349, 412] width 125 height 20
click at [385, 404] on select "**********" at bounding box center [349, 412] width 125 height 20
select select "******"
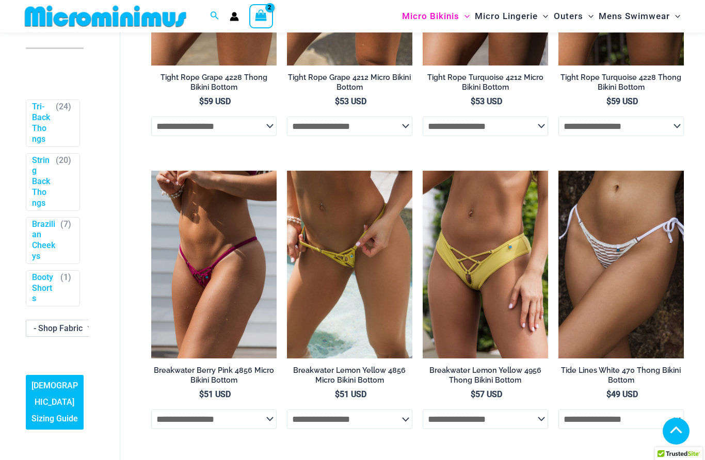
scroll to position [529, 0]
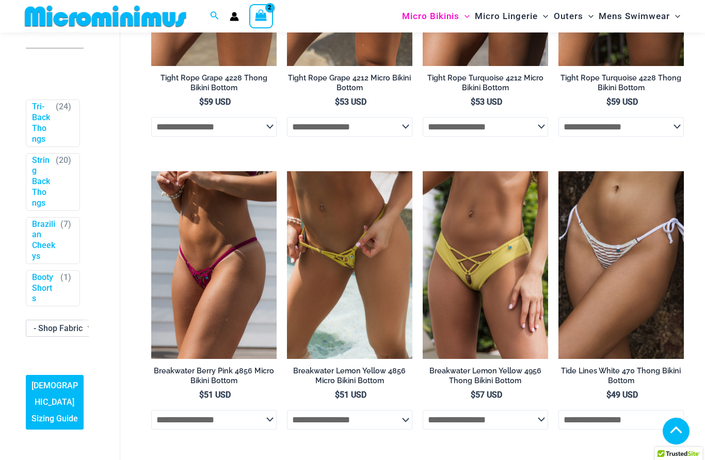
click at [264, 14] on icon "View Shopping Cart, 2 items" at bounding box center [261, 15] width 12 height 12
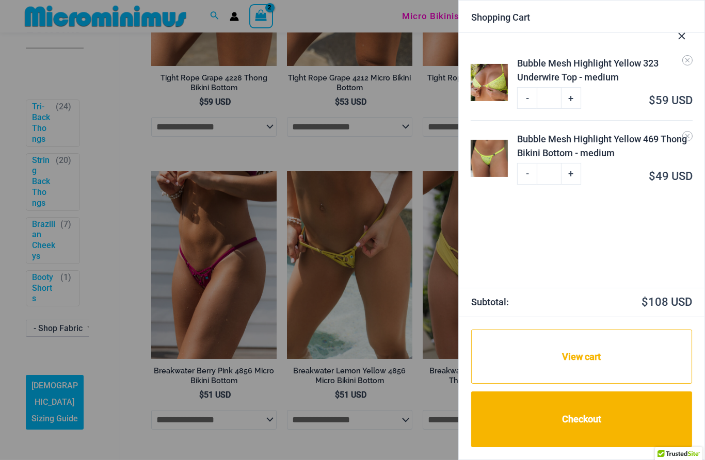
click at [635, 422] on link "Checkout" at bounding box center [581, 420] width 221 height 56
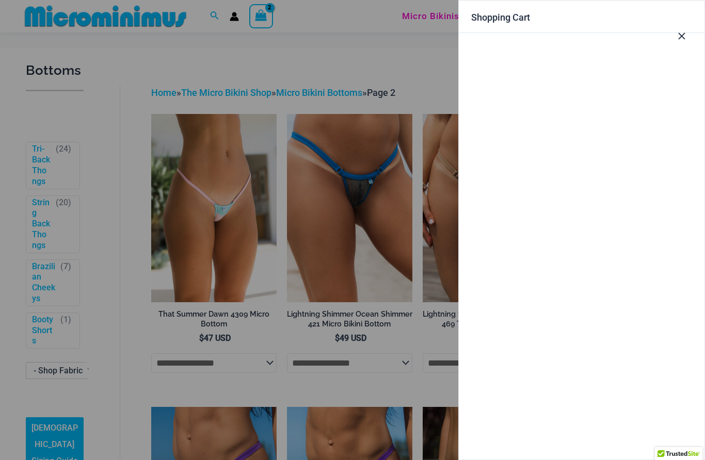
scroll to position [530, 0]
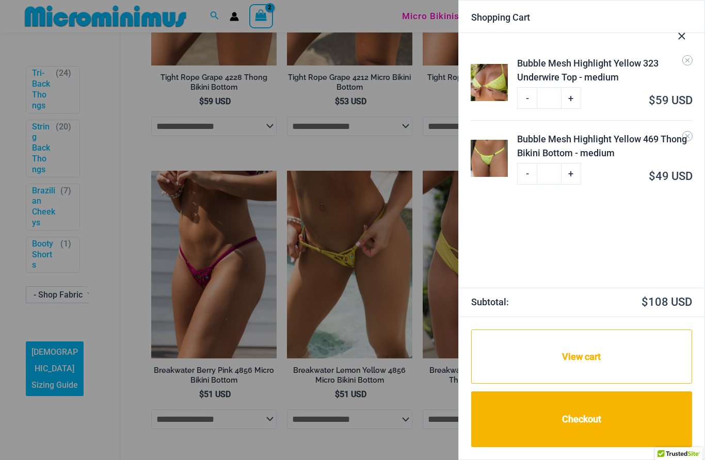
click at [640, 415] on link "Checkout" at bounding box center [581, 420] width 221 height 56
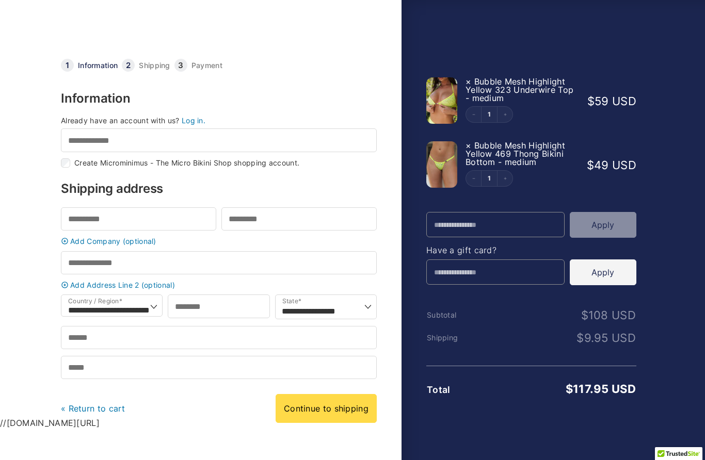
click at [198, 118] on link "Log in." at bounding box center [194, 120] width 24 height 9
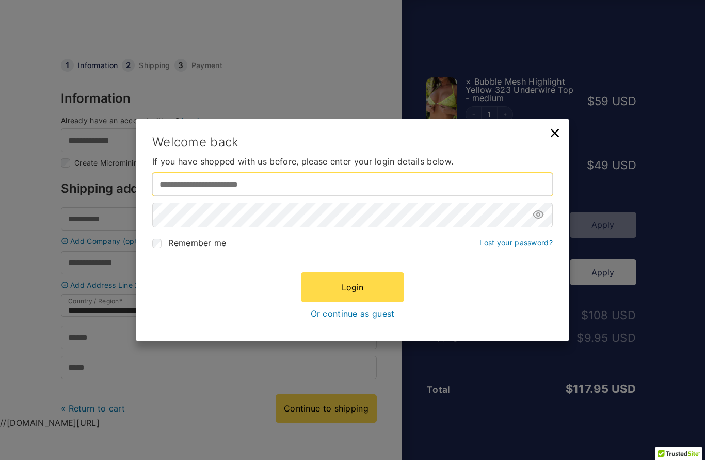
click at [246, 185] on input "Username or email address *" at bounding box center [352, 184] width 400 height 23
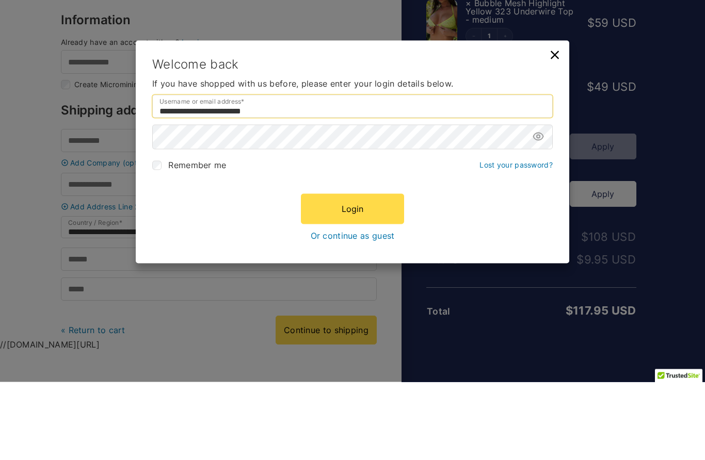
type input "**********"
click at [167, 238] on label "Remember me" at bounding box center [189, 243] width 74 height 10
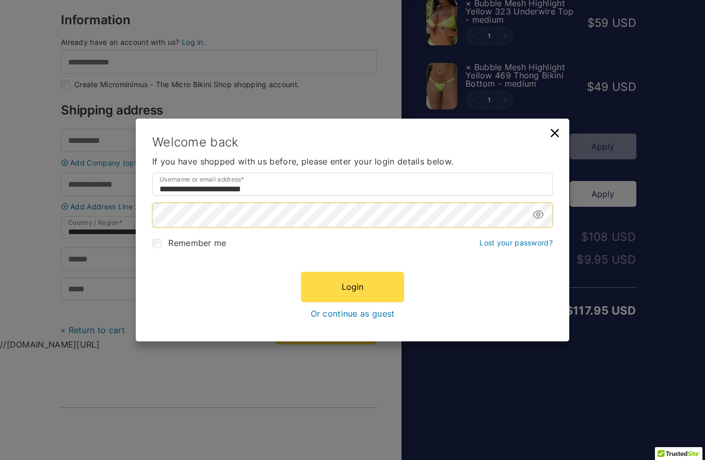
scroll to position [78, 0]
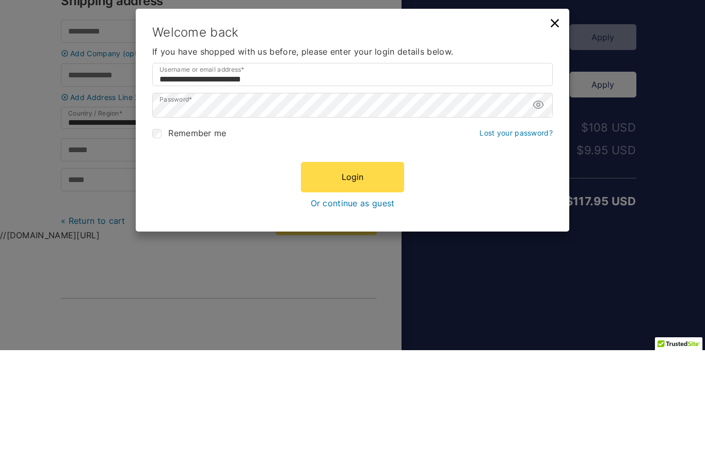
click at [371, 272] on button "Login" at bounding box center [352, 287] width 103 height 30
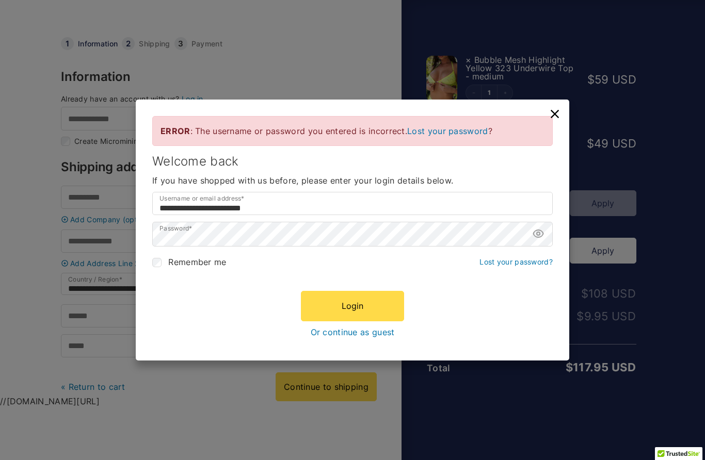
scroll to position [7, 0]
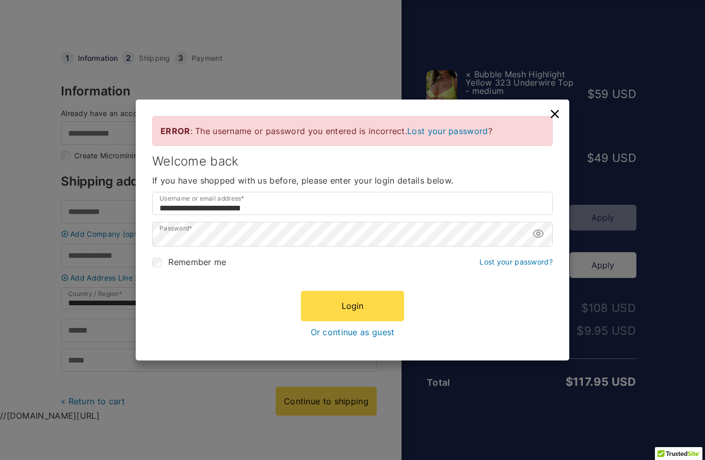
click at [542, 237] on icon at bounding box center [538, 233] width 10 height 7
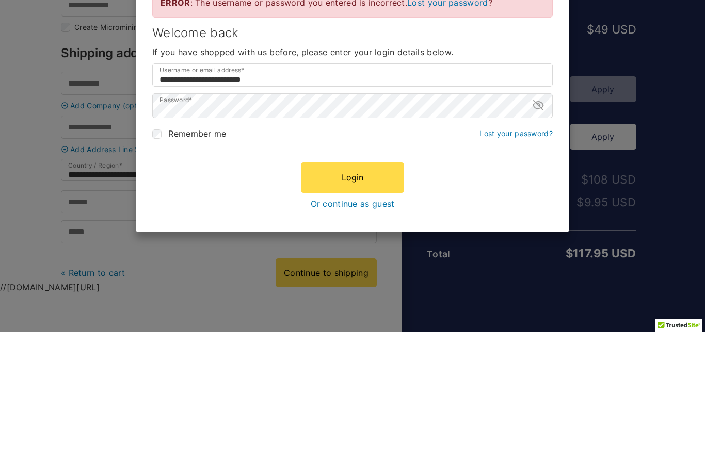
click at [354, 291] on button "Login" at bounding box center [352, 306] width 103 height 30
click at [365, 291] on button "Login" at bounding box center [352, 306] width 103 height 30
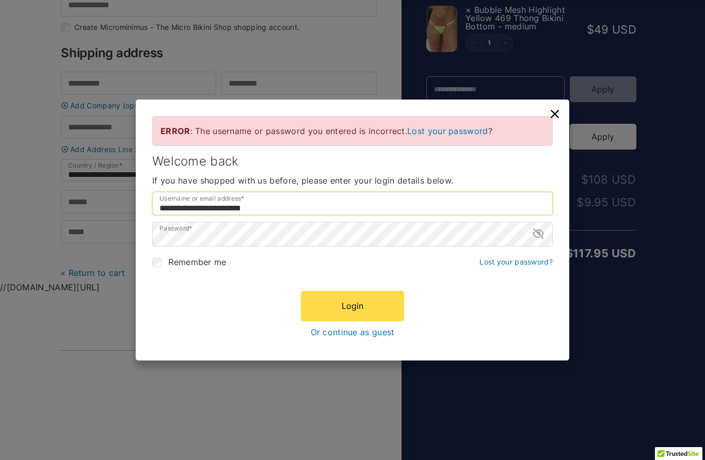
click at [290, 203] on input "**********" at bounding box center [352, 203] width 400 height 23
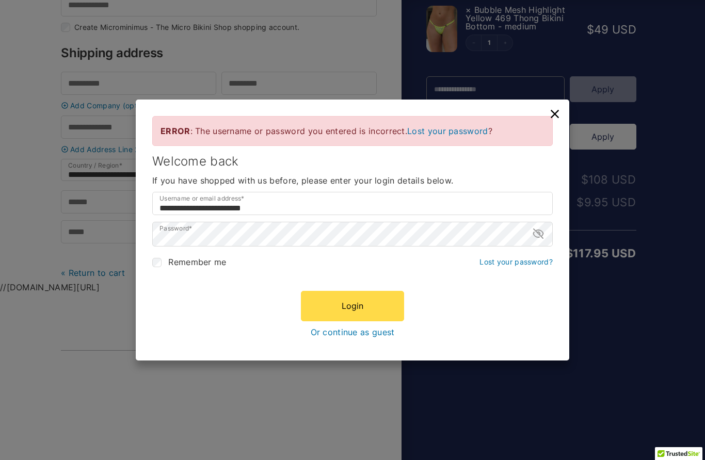
click at [287, 291] on div "Login Or continue as guest" at bounding box center [352, 314] width 400 height 46
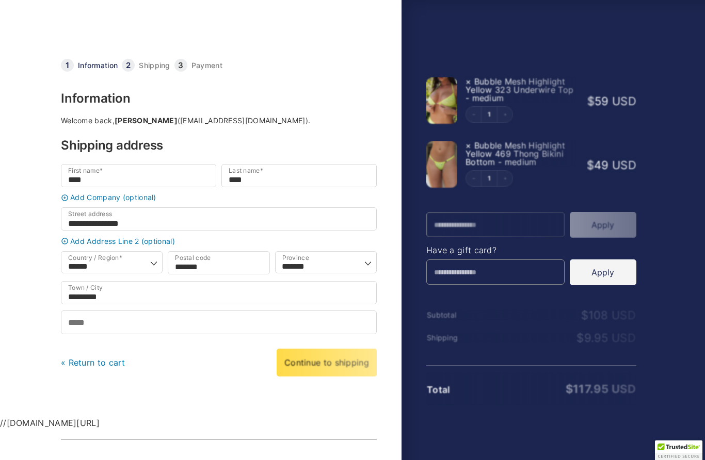
select select "**"
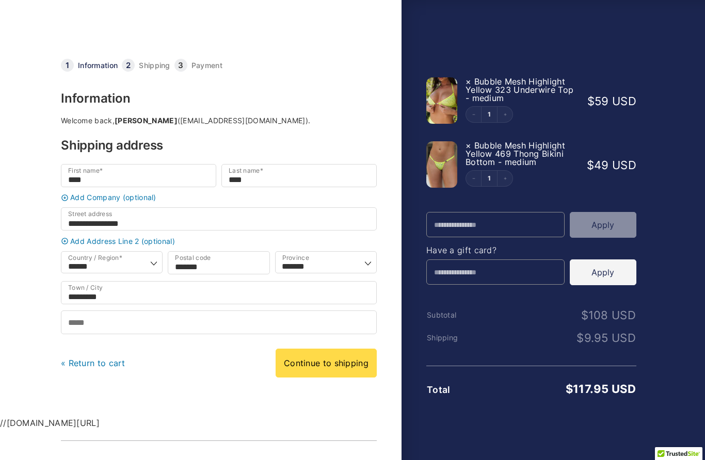
scroll to position [7, 0]
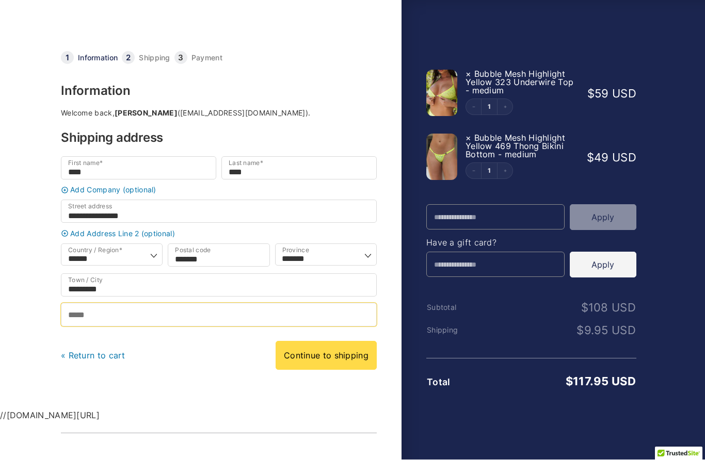
click at [135, 312] on input "Phone *" at bounding box center [219, 314] width 316 height 23
click at [97, 317] on input "Phone *" at bounding box center [219, 314] width 316 height 23
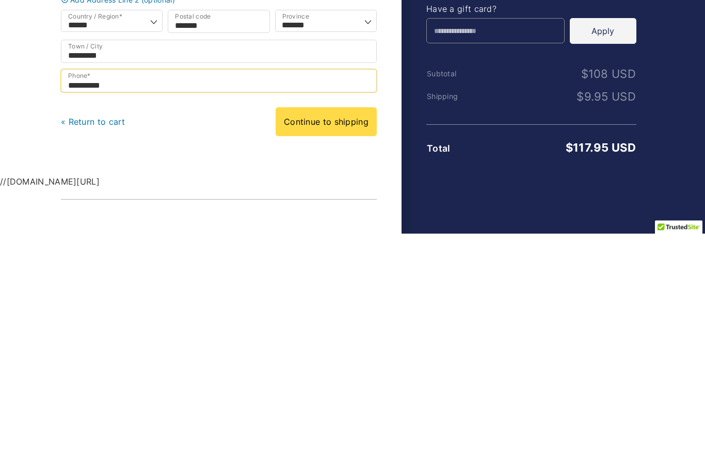
type input "**********"
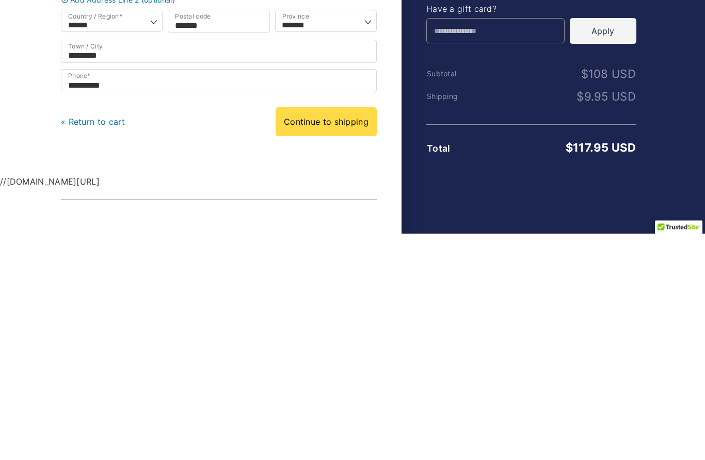
click at [323, 334] on link "Continue to shipping" at bounding box center [325, 348] width 101 height 29
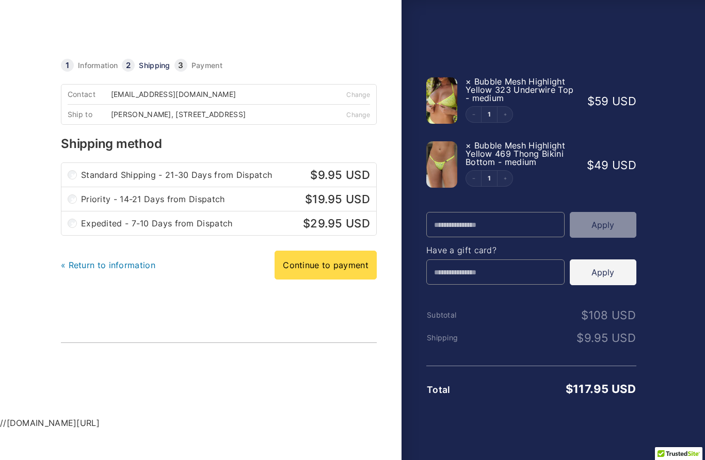
click at [322, 269] on link "Continue to payment" at bounding box center [325, 265] width 102 height 29
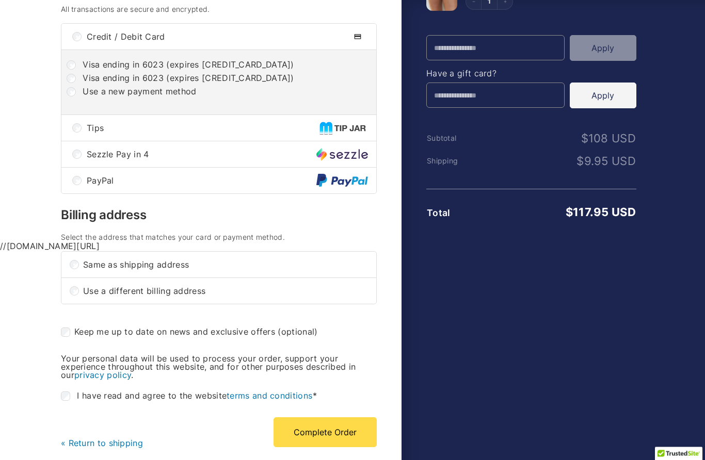
scroll to position [177, 0]
type input "**********"
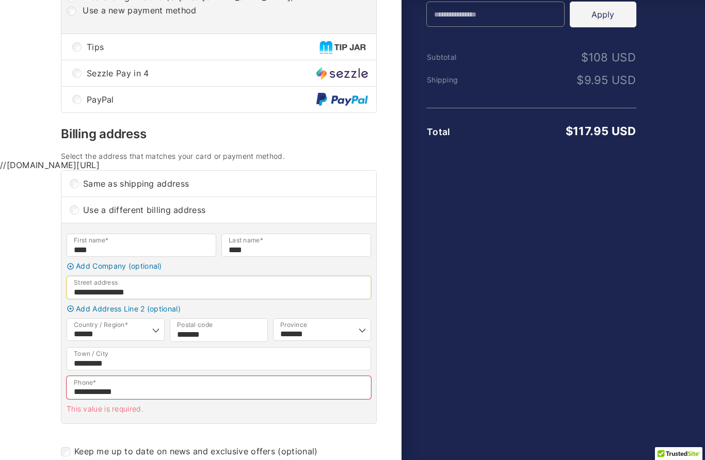
click at [174, 299] on input "**********" at bounding box center [219, 287] width 304 height 23
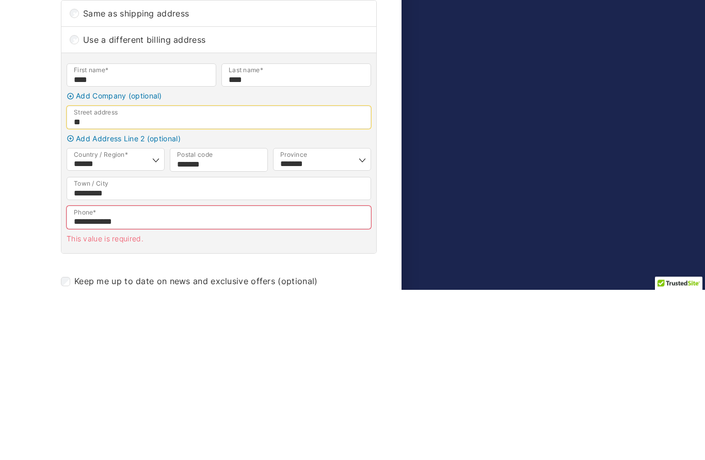
type input "*"
type input "**********"
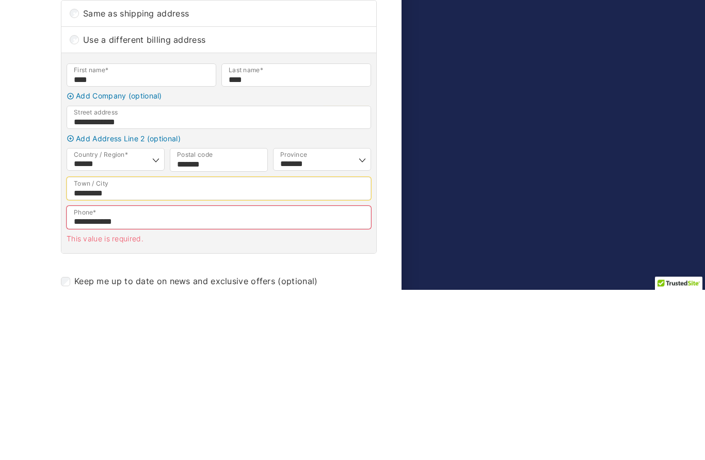
click at [141, 348] on input "*********" at bounding box center [219, 359] width 304 height 23
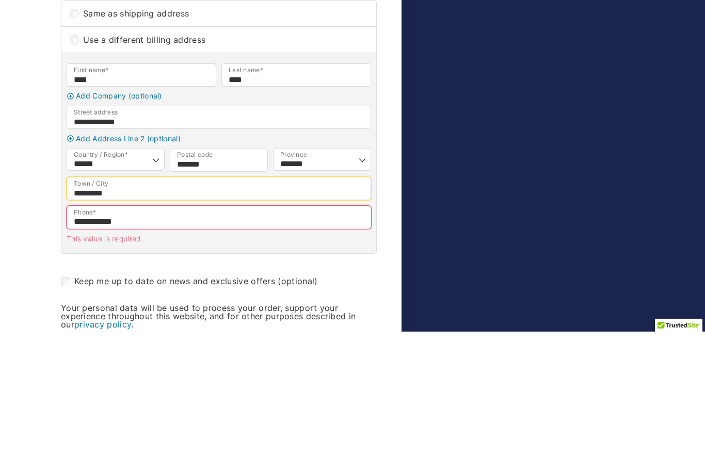
scroll to position [302, 0]
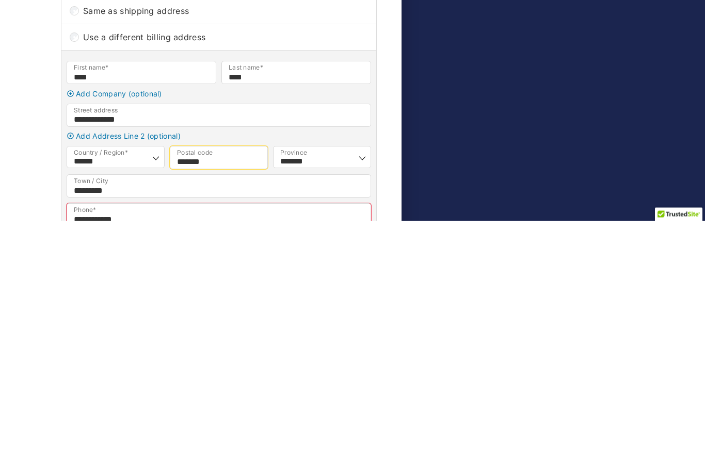
click at [234, 386] on input "*******" at bounding box center [219, 397] width 98 height 23
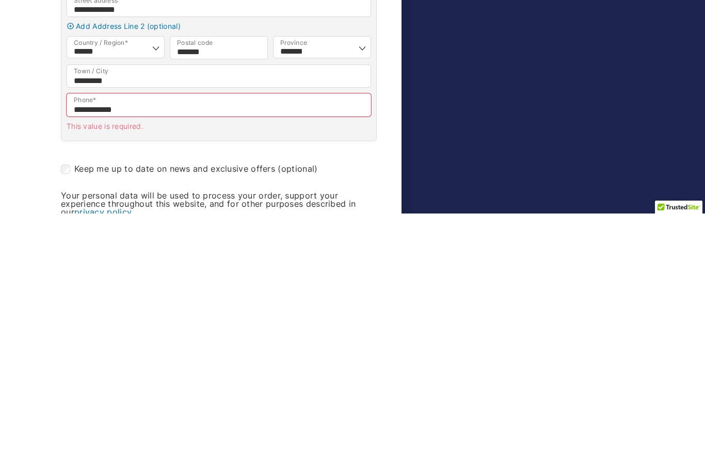
scroll to position [653, 0]
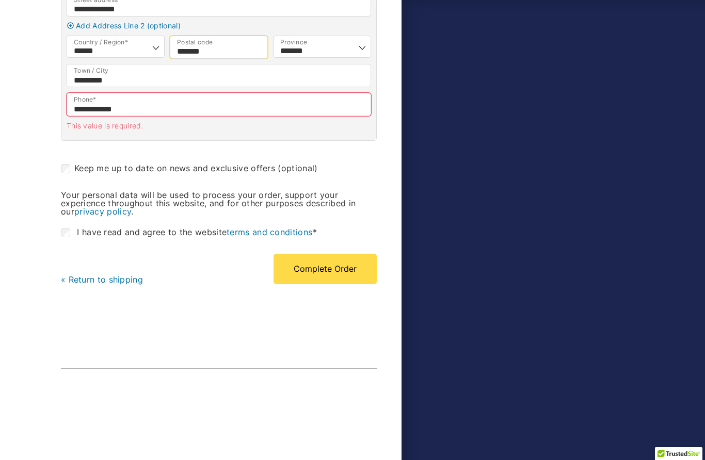
type input "*******"
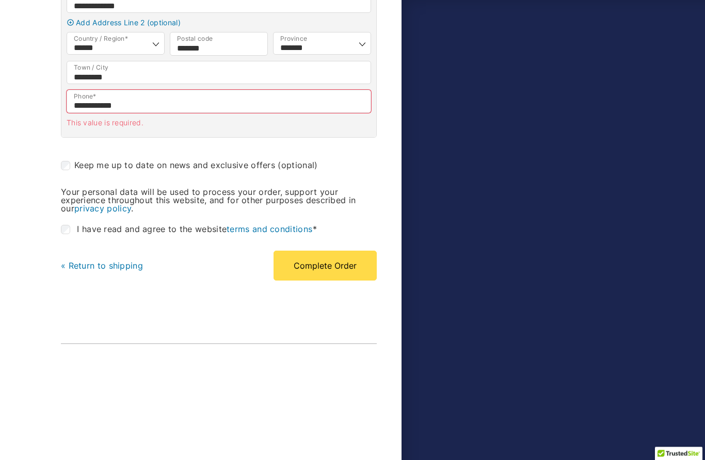
scroll to position [551, 0]
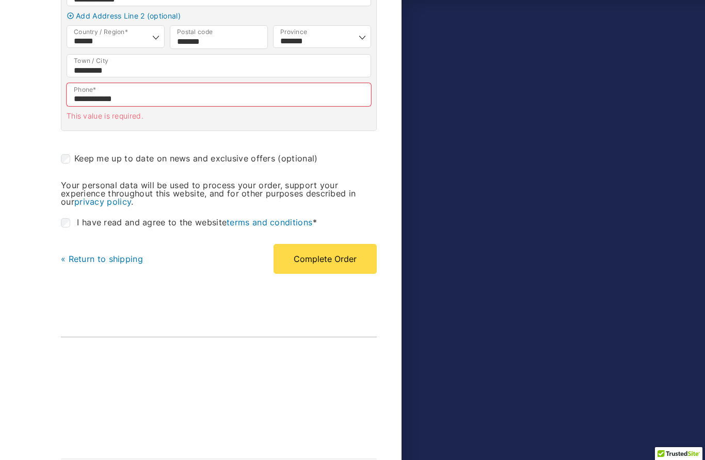
click at [332, 274] on button "Complete Order" at bounding box center [324, 259] width 103 height 30
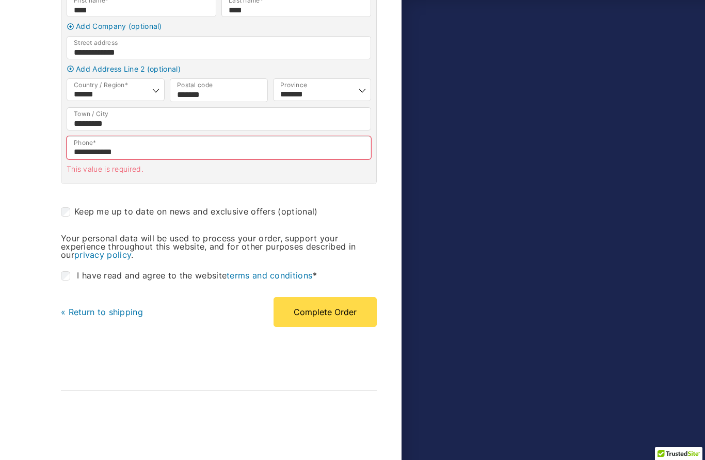
click at [330, 327] on button "Complete Order" at bounding box center [324, 312] width 103 height 30
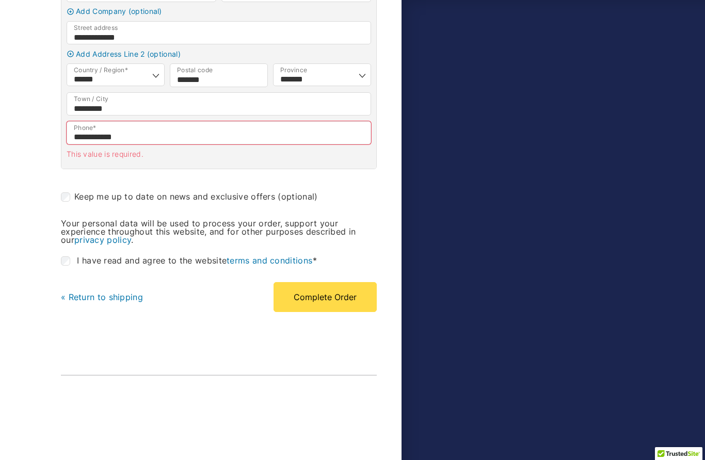
scroll to position [512, 0]
click at [160, 145] on input "**********" at bounding box center [219, 133] width 304 height 23
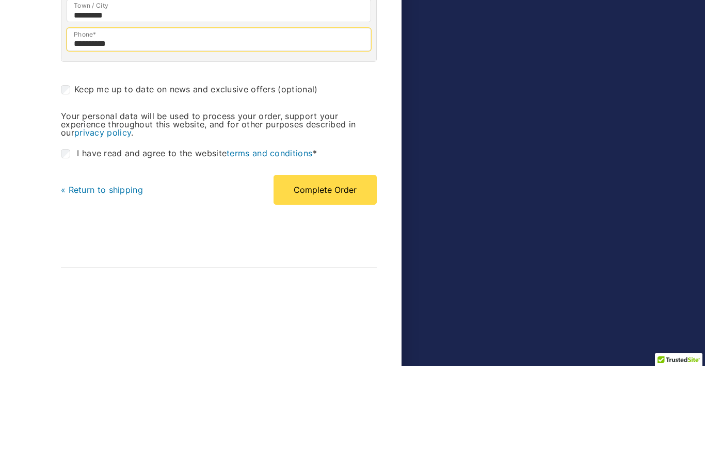
type input "**********"
click at [332, 269] on button "Complete Order" at bounding box center [324, 284] width 103 height 30
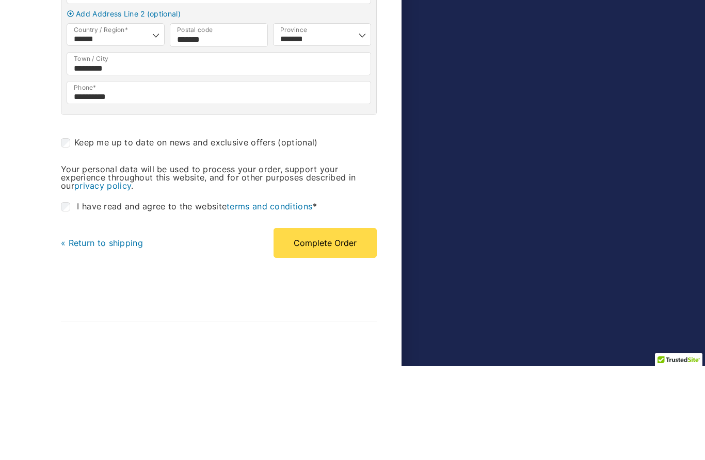
scroll to position [545, 0]
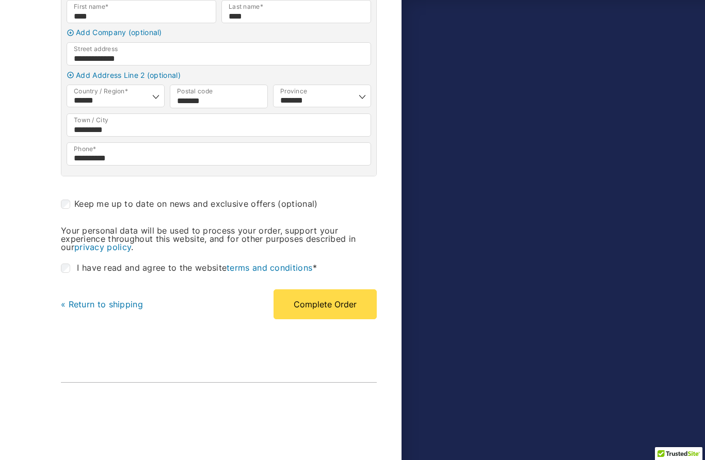
click at [342, 318] on button "Complete Order" at bounding box center [324, 304] width 103 height 30
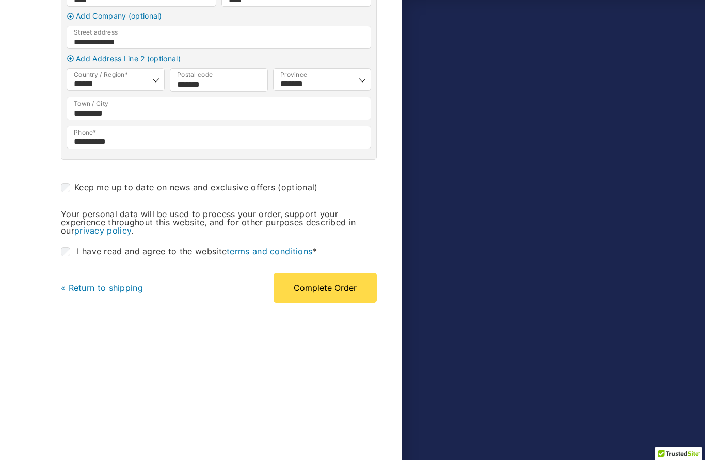
scroll to position [497, 0]
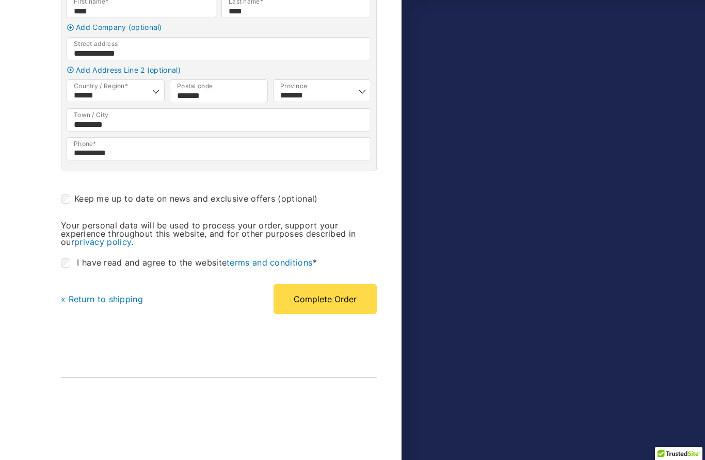
click at [324, 314] on button "Complete Order" at bounding box center [324, 299] width 103 height 30
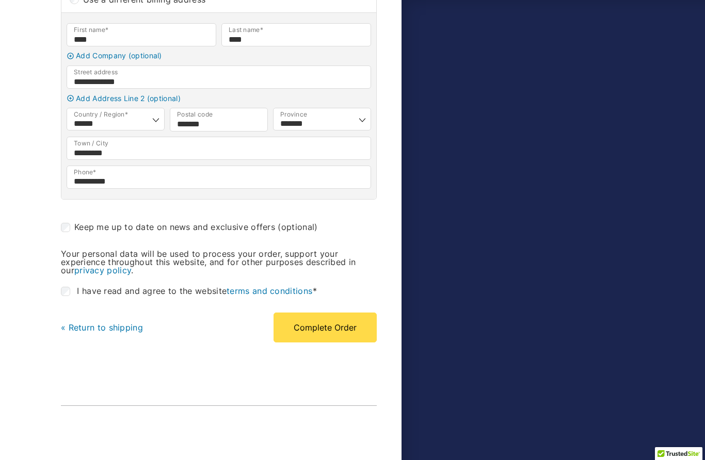
scroll to position [463, 0]
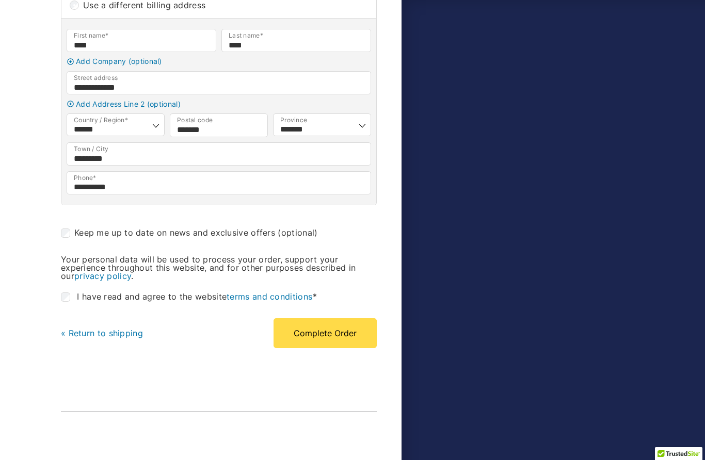
click at [347, 348] on button "Complete Order" at bounding box center [324, 333] width 103 height 30
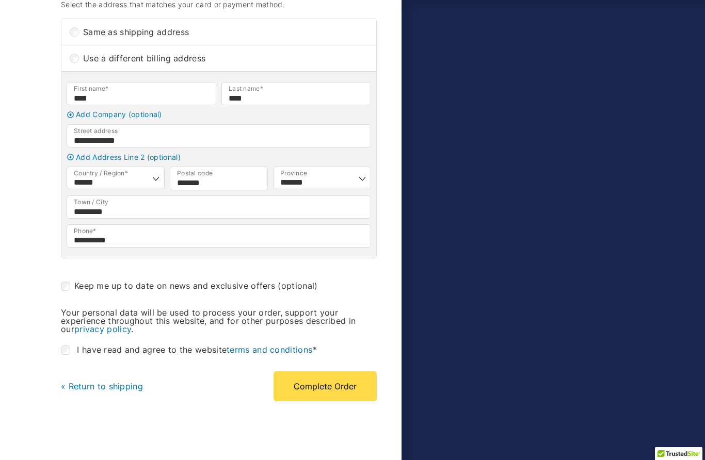
click at [336, 394] on button "Complete Order" at bounding box center [324, 386] width 103 height 30
click at [345, 395] on button "Complete Order" at bounding box center [324, 386] width 103 height 30
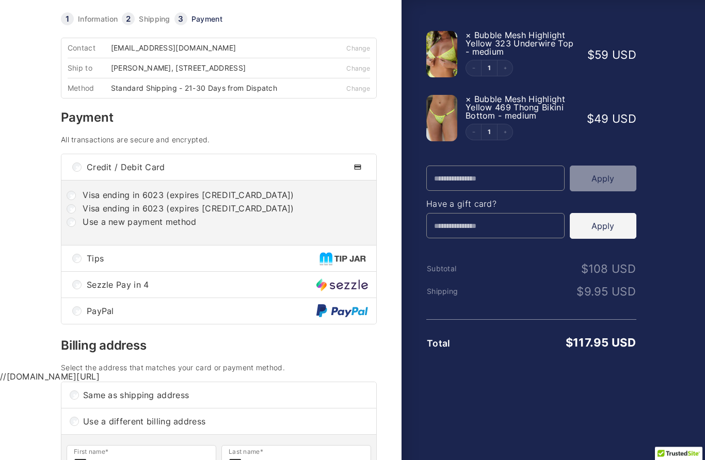
scroll to position [0, 0]
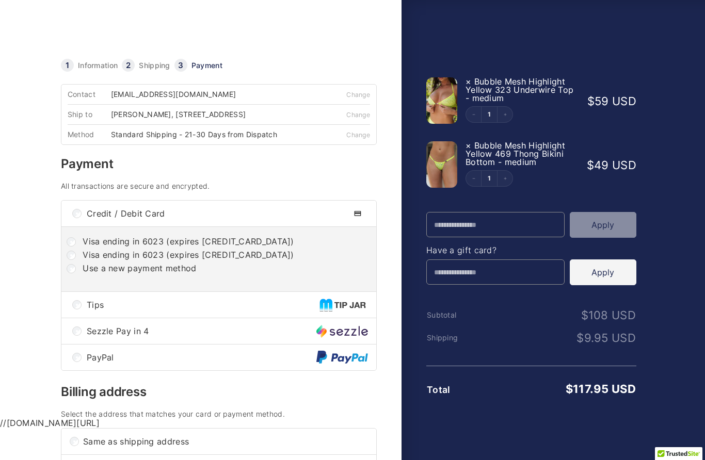
click at [610, 221] on button "Apply" at bounding box center [602, 225] width 67 height 26
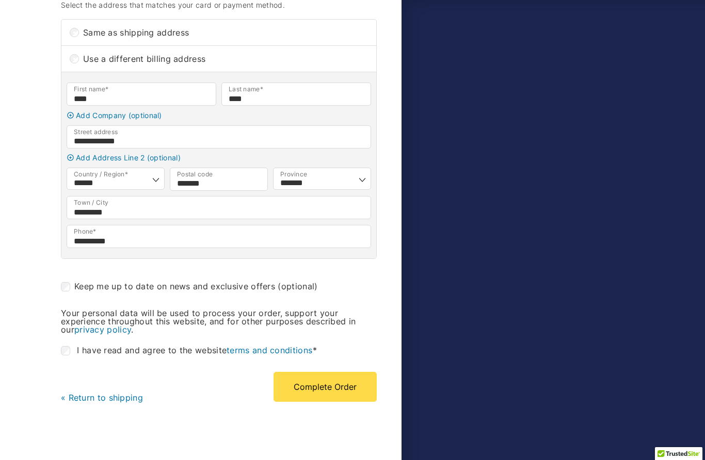
scroll to position [521, 0]
click at [341, 399] on button "Complete Order" at bounding box center [324, 386] width 103 height 30
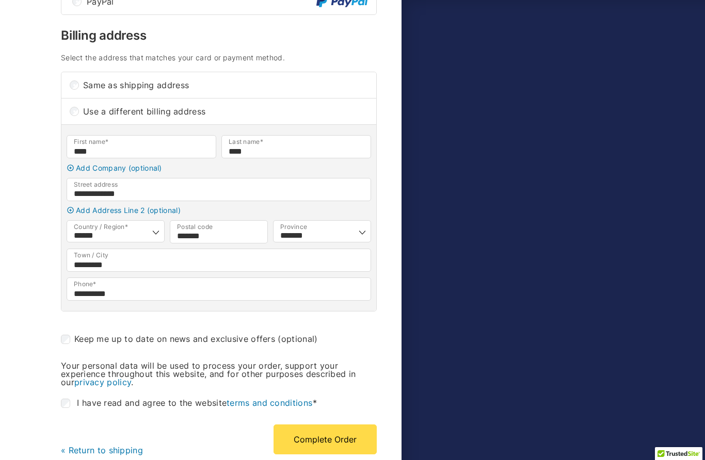
click at [347, 449] on button "Complete Order" at bounding box center [324, 440] width 103 height 30
click at [349, 450] on button "Complete Order" at bounding box center [324, 440] width 103 height 30
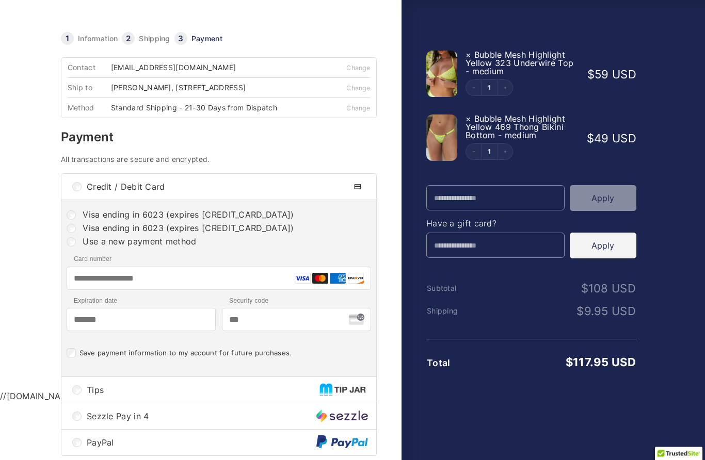
scroll to position [0, 0]
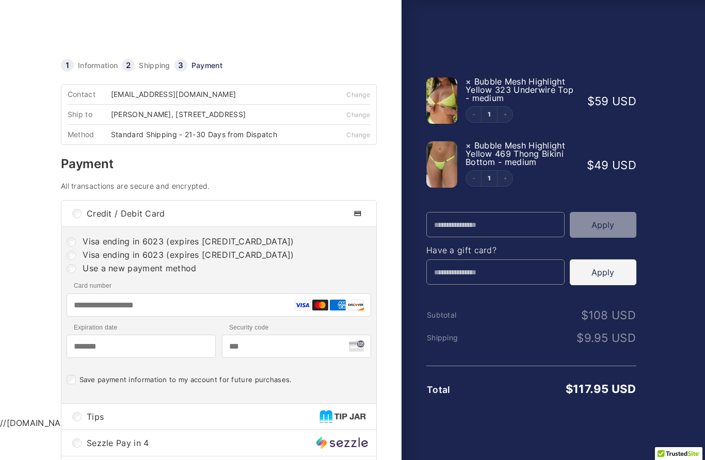
click at [103, 260] on label "Visa ending in 6023 (expires 02/27)" at bounding box center [188, 255] width 211 height 10
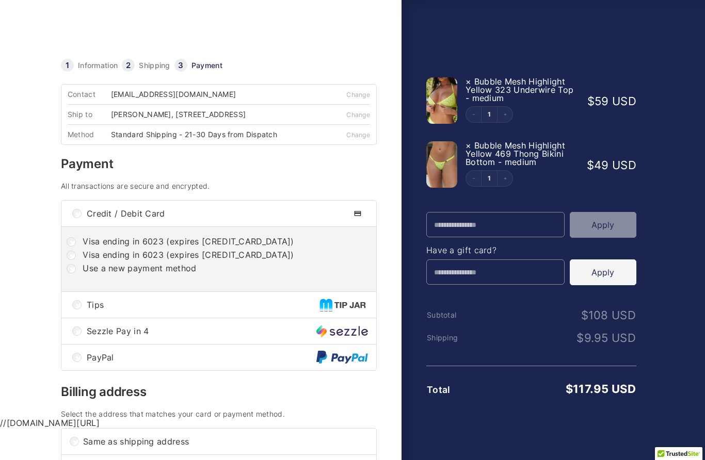
click at [101, 260] on label "Visa ending in 6023 (expires 02/27)" at bounding box center [188, 255] width 211 height 10
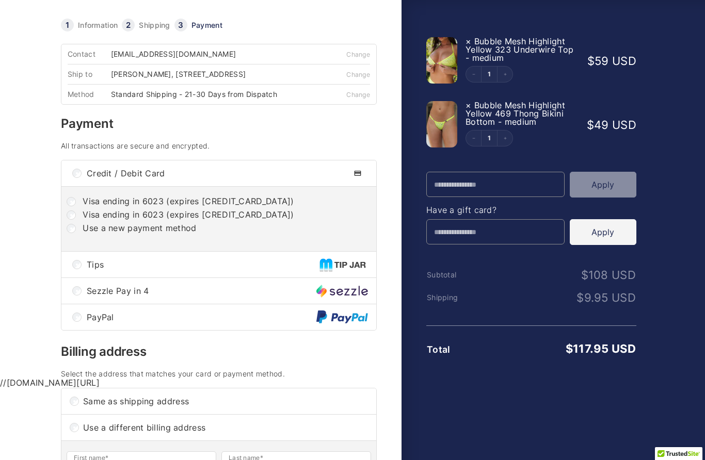
scroll to position [40, 0]
click at [215, 220] on label "Visa ending in 6023 (expires 02/27)" at bounding box center [188, 215] width 211 height 10
click at [299, 178] on span "Credit / Debit Card" at bounding box center [217, 174] width 260 height 8
click at [312, 178] on span "Credit / Debit Card" at bounding box center [217, 174] width 260 height 8
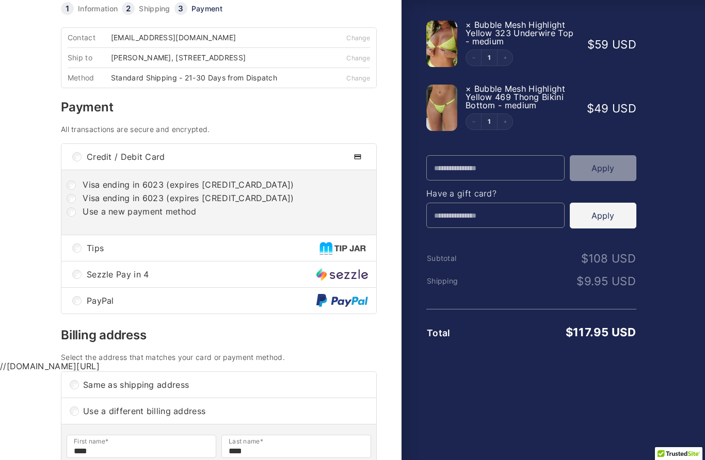
scroll to position [54, 0]
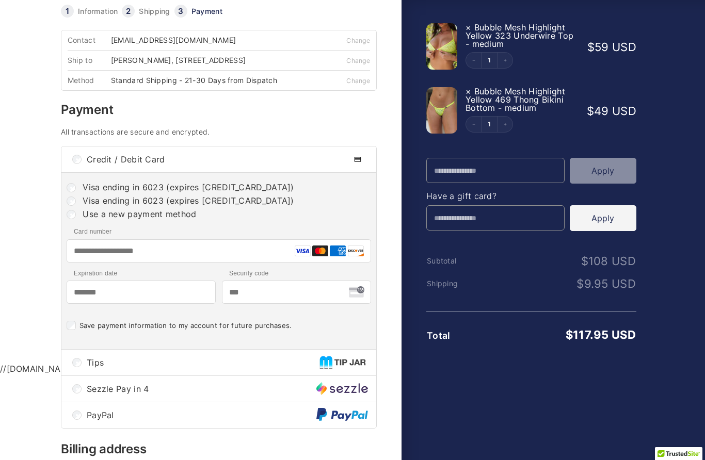
click at [136, 247] on input "Card number" at bounding box center [219, 250] width 304 height 23
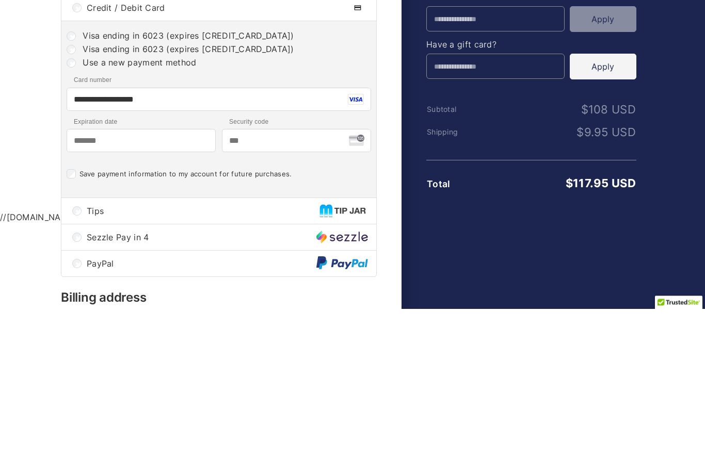
type input "**********"
click at [143, 143] on input "Expiration date" at bounding box center [141, 140] width 149 height 23
type input "*******"
click at [275, 139] on input "Security code" at bounding box center [296, 140] width 149 height 23
type input "***"
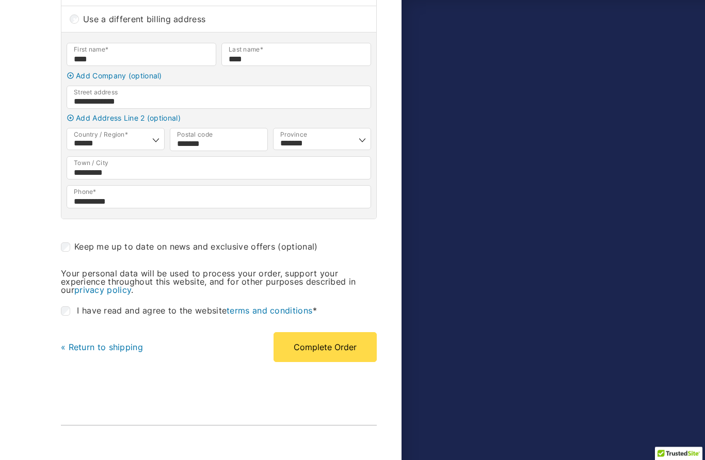
scroll to position [561, 0]
click at [338, 355] on button "Complete Order" at bounding box center [324, 346] width 103 height 30
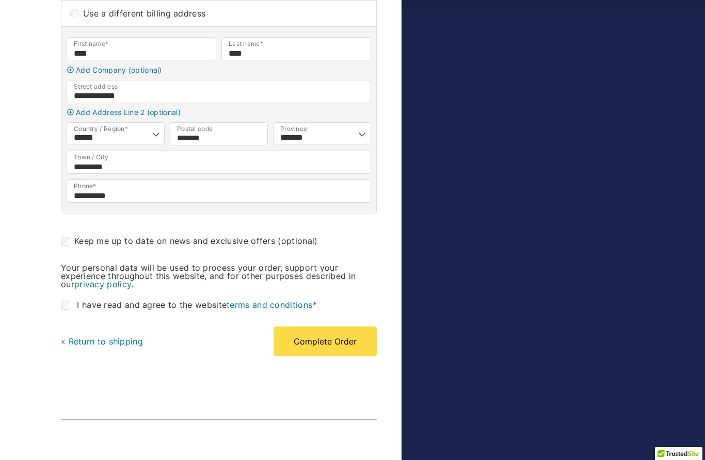
click at [346, 356] on button "Complete Order" at bounding box center [324, 342] width 103 height 30
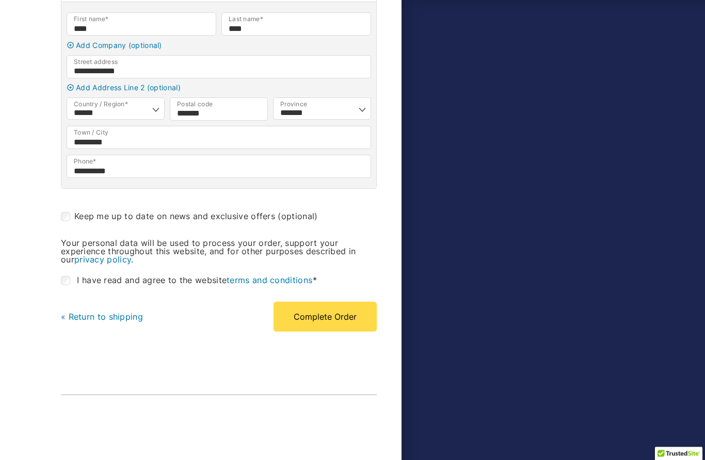
scroll to position [725, 0]
click at [341, 327] on button "Complete Order" at bounding box center [324, 317] width 103 height 30
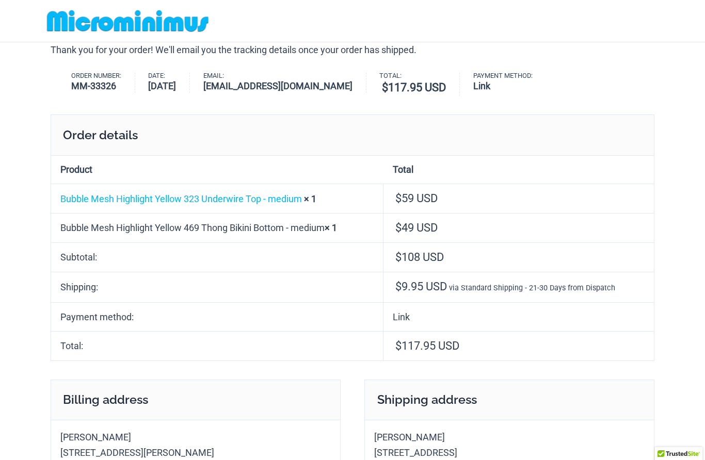
click at [154, 21] on img at bounding box center [128, 20] width 170 height 23
